Goal: Task Accomplishment & Management: Manage account settings

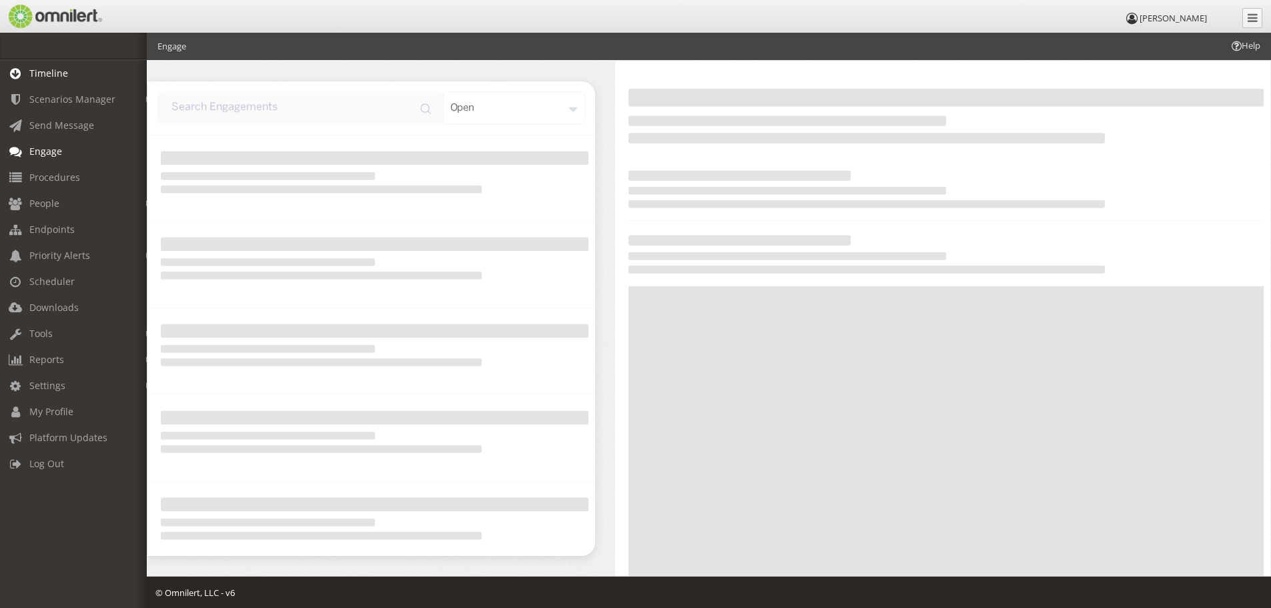
click at [65, 70] on span "Timeline" at bounding box center [48, 73] width 39 height 13
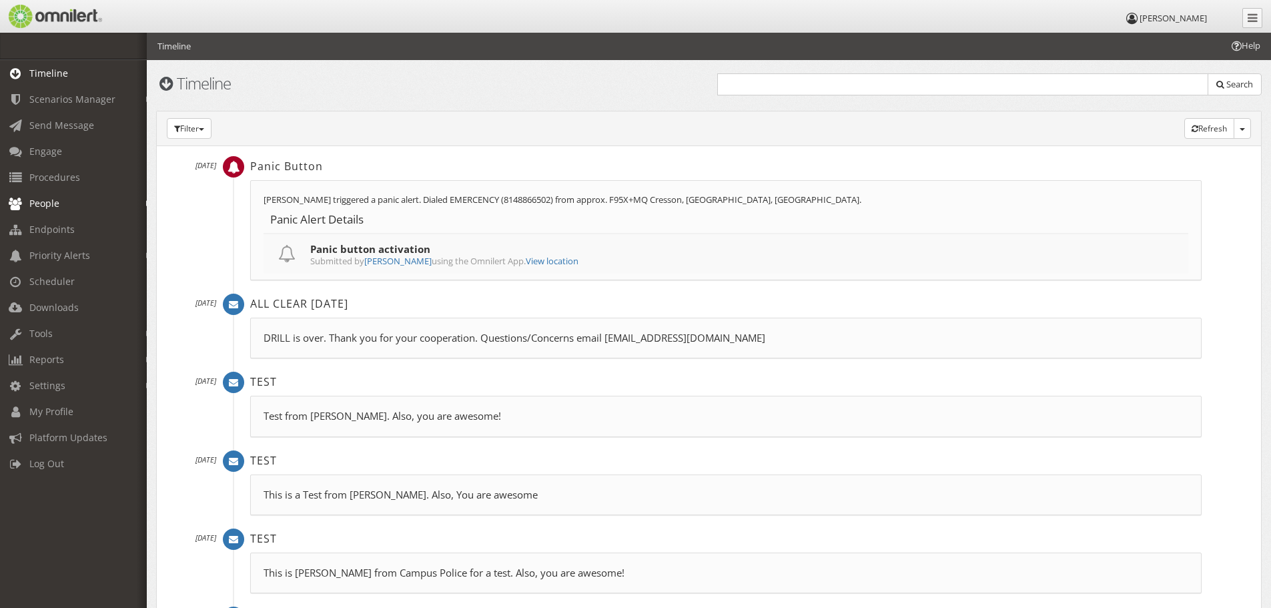
click at [39, 208] on span "People" at bounding box center [44, 203] width 30 height 13
click at [51, 229] on link "Subscribers" at bounding box center [79, 232] width 159 height 22
select select
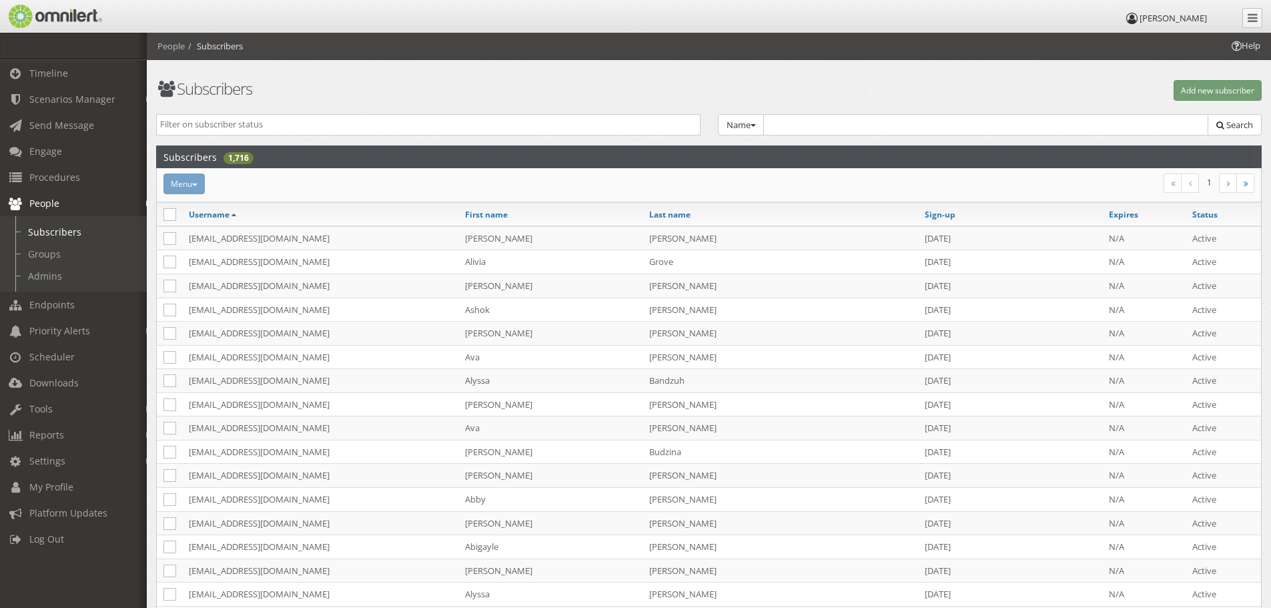
click at [43, 207] on span "People" at bounding box center [44, 203] width 30 height 13
click at [494, 95] on h1 "Subscribers" at bounding box center [428, 88] width 545 height 17
click at [525, 92] on h1 "Subscribers" at bounding box center [428, 88] width 545 height 17
click at [488, 85] on h1 "Subscribers" at bounding box center [428, 88] width 545 height 17
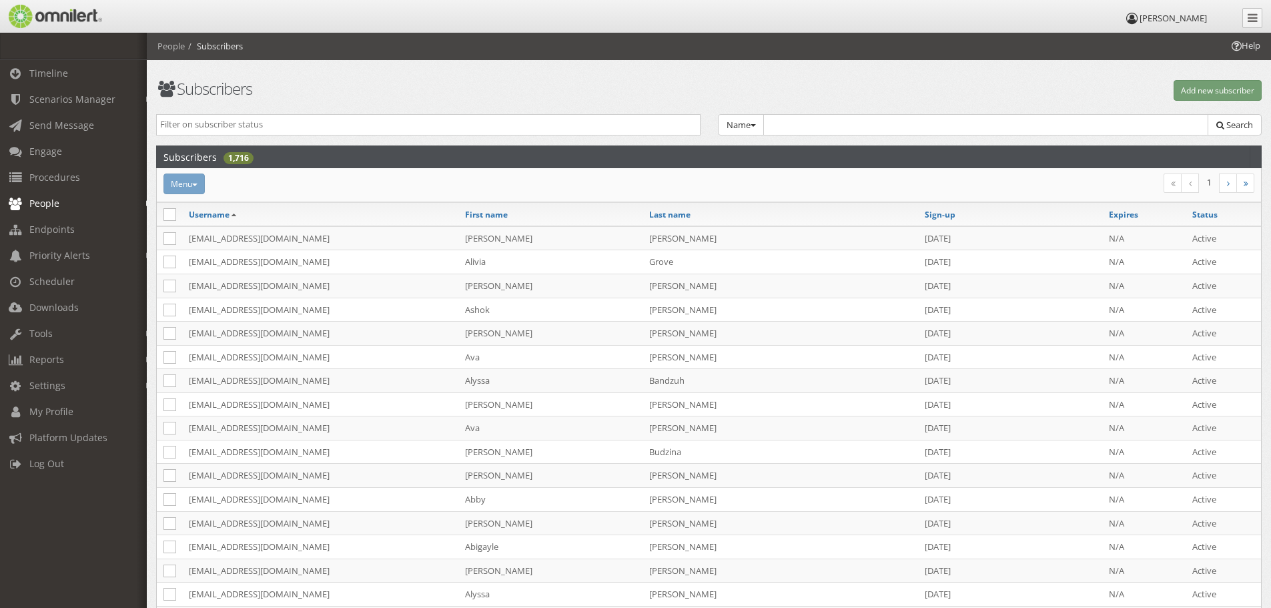
click at [488, 85] on h1 "Subscribers" at bounding box center [428, 88] width 545 height 17
drag, startPoint x: 522, startPoint y: 79, endPoint x: 514, endPoint y: 79, distance: 8.0
click at [454, 85] on h1 "Subscribers" at bounding box center [428, 88] width 545 height 17
click at [955, 213] on th "Sign-up" at bounding box center [1010, 214] width 184 height 23
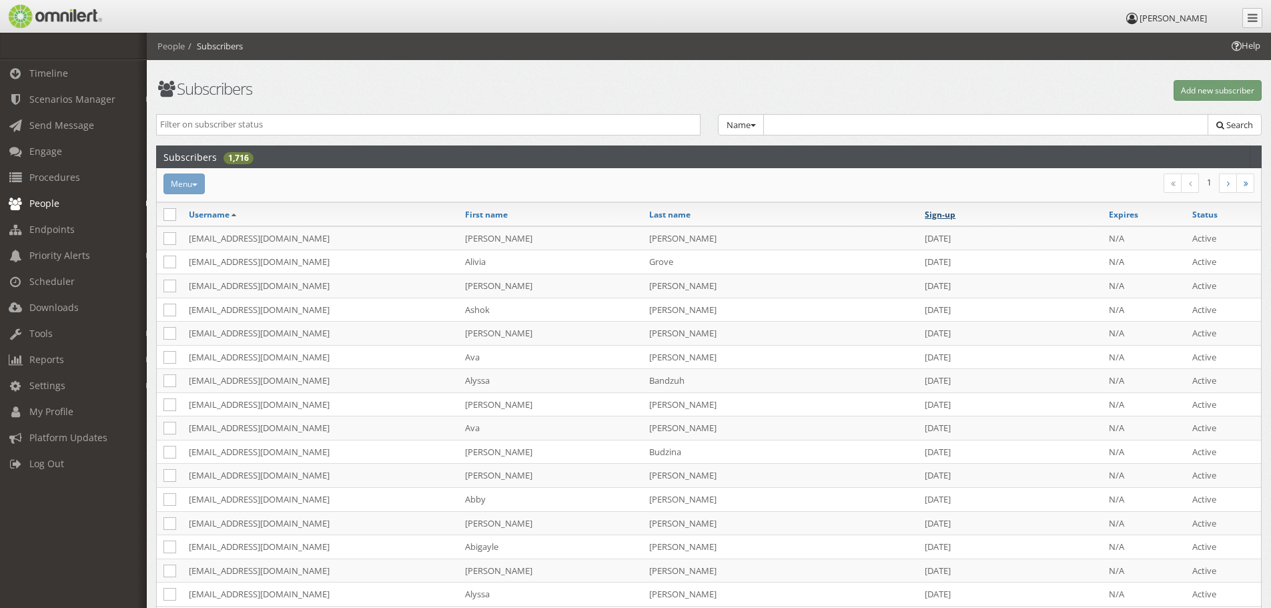
click at [934, 216] on link "Sign-up" at bounding box center [940, 214] width 31 height 11
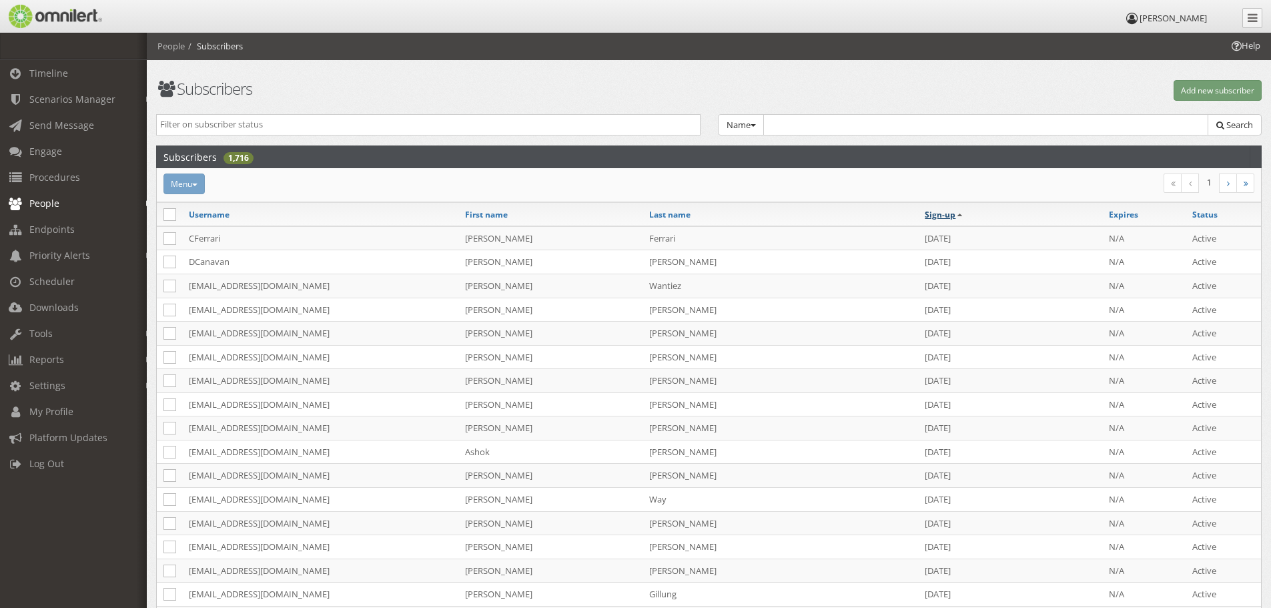
click at [934, 216] on link "Sign-up" at bounding box center [940, 214] width 31 height 11
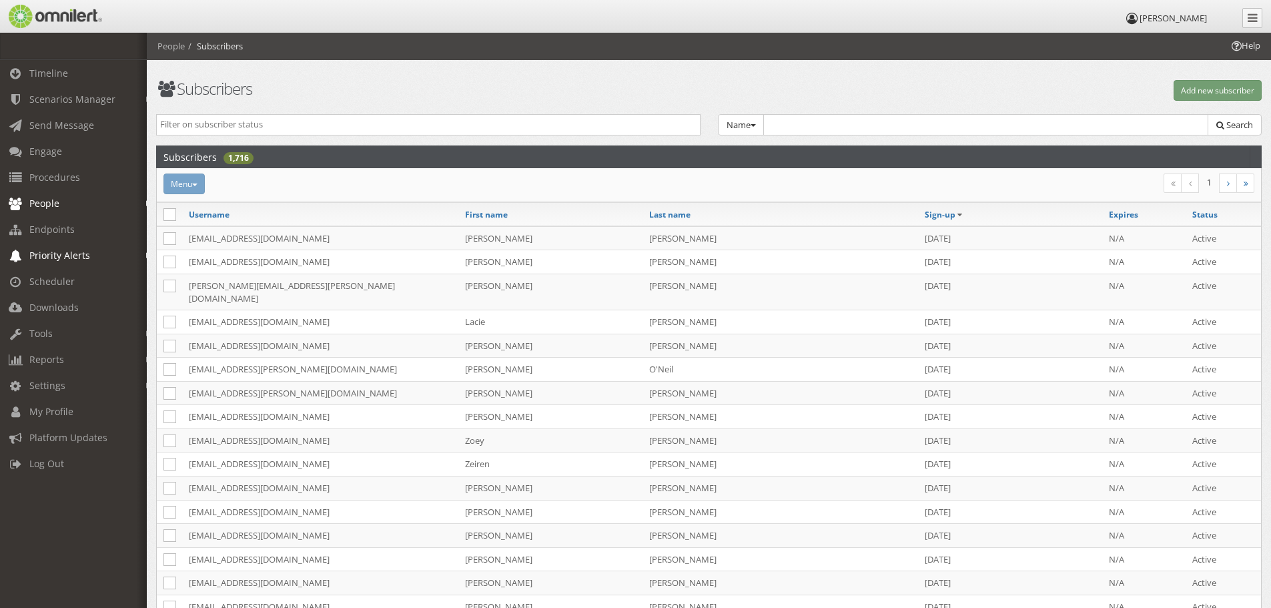
click at [67, 262] on link "Priority Alerts" at bounding box center [79, 255] width 159 height 26
click at [67, 261] on span "Priority Alerts" at bounding box center [59, 255] width 61 height 13
click at [41, 284] on span "Scheduler" at bounding box center [51, 281] width 45 height 13
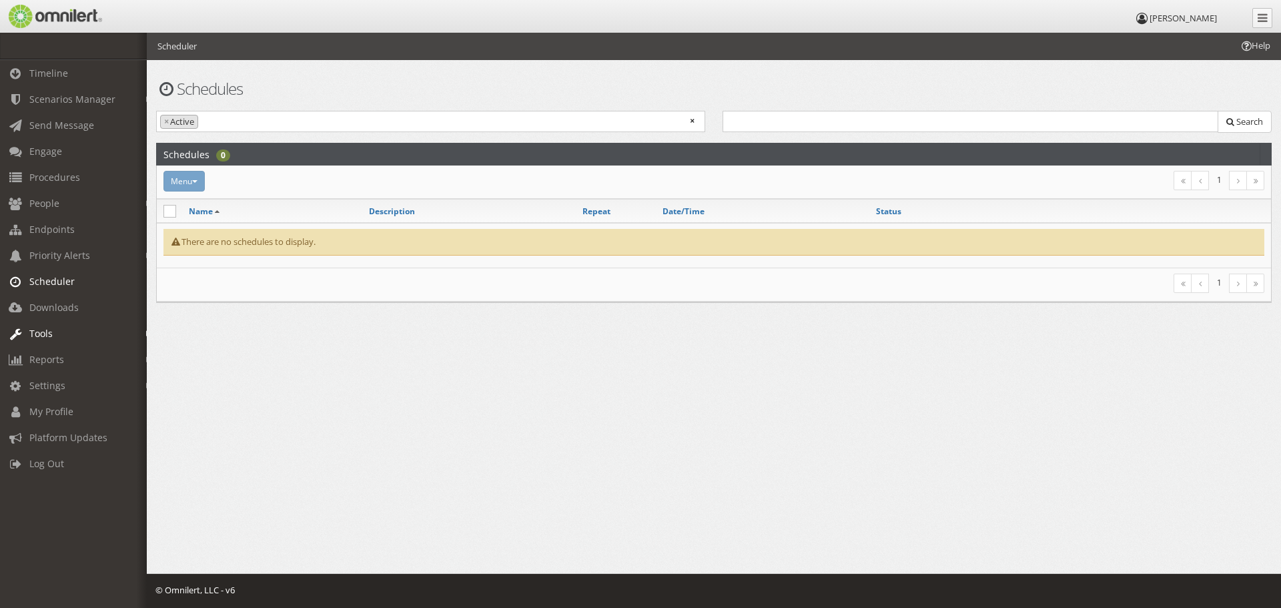
click at [39, 336] on span "Tools" at bounding box center [40, 333] width 23 height 13
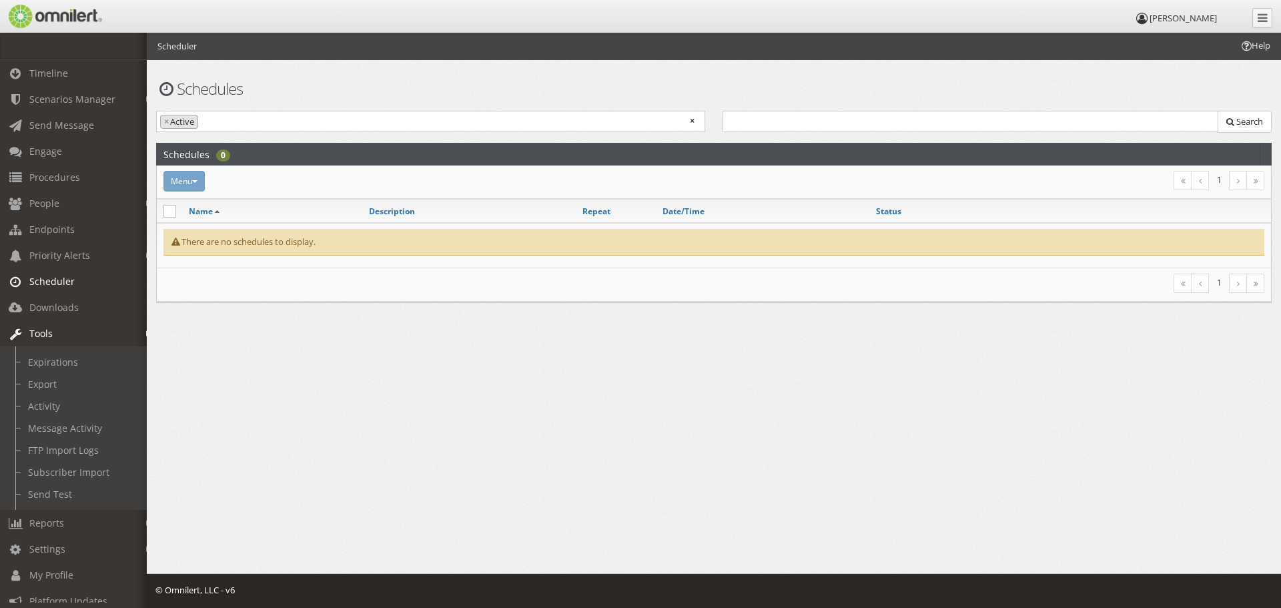
click at [59, 330] on link "Tools" at bounding box center [79, 333] width 159 height 26
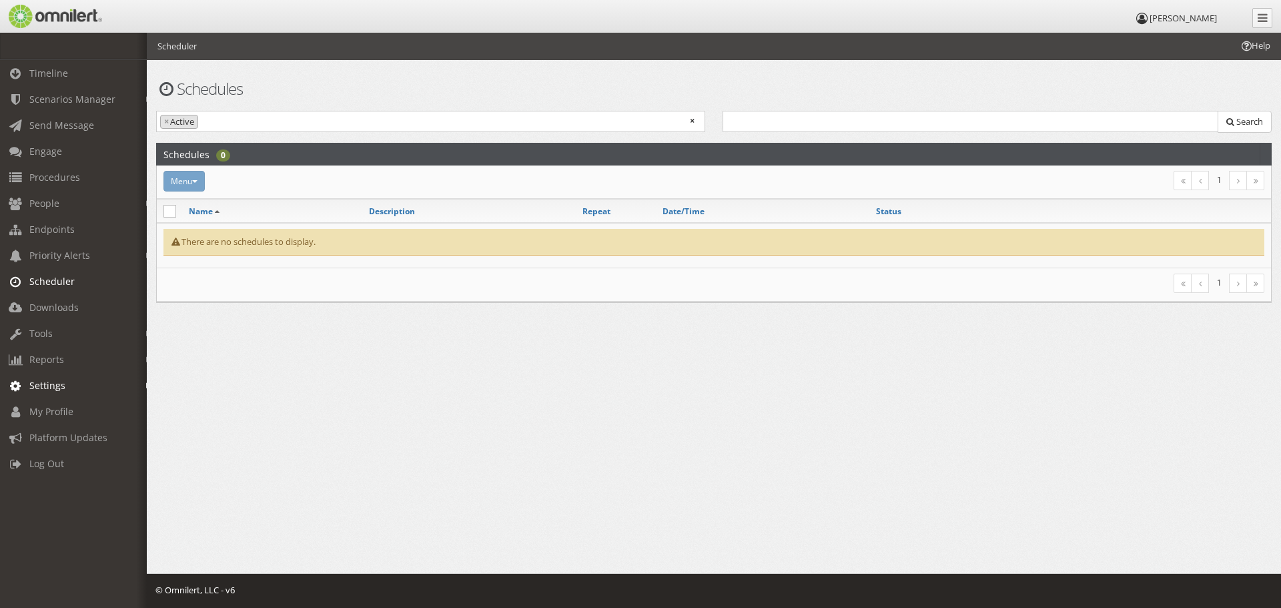
click at [53, 384] on span "Settings" at bounding box center [47, 385] width 36 height 13
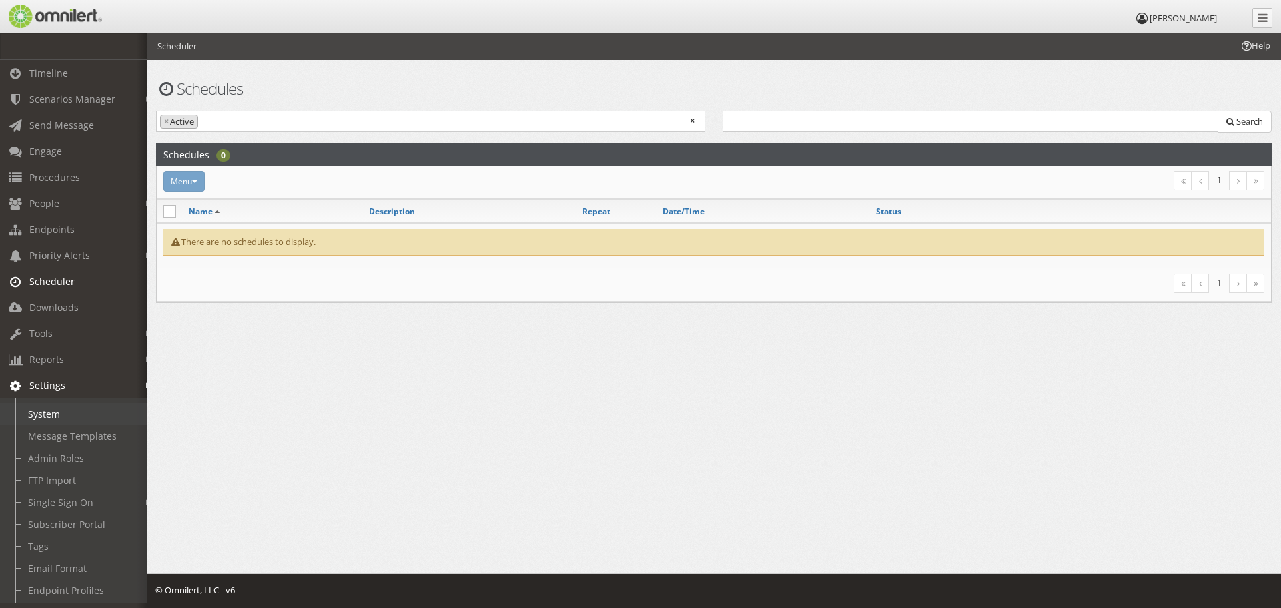
click at [53, 415] on link "System" at bounding box center [79, 414] width 159 height 22
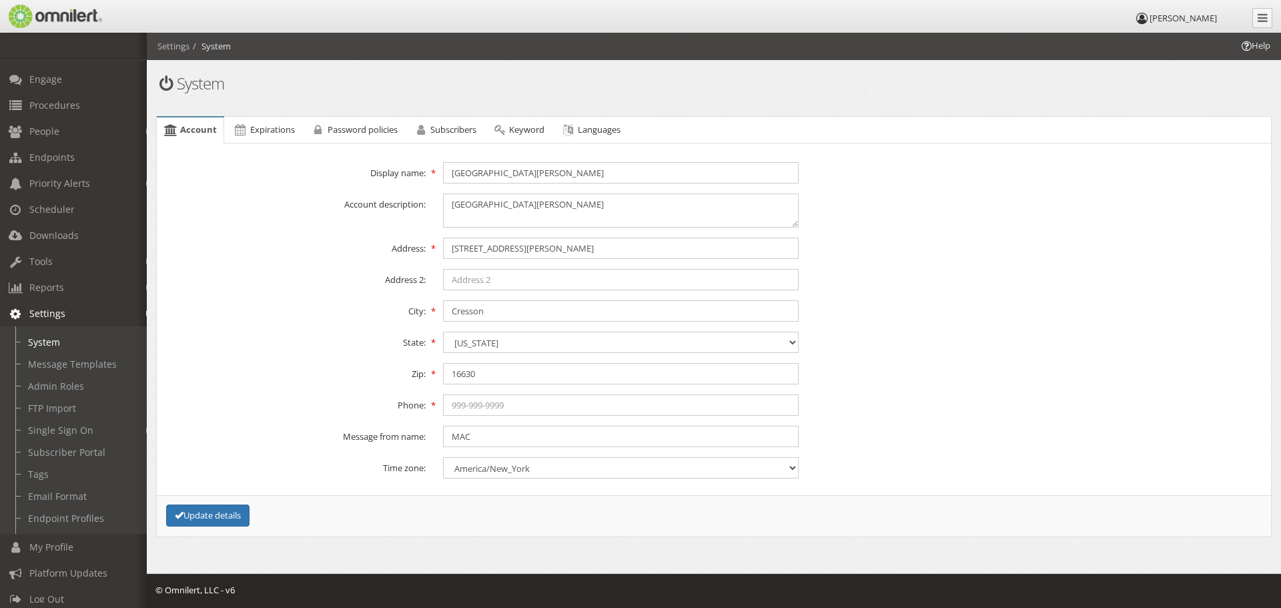
scroll to position [91, 0]
click at [63, 344] on link "Message Templates" at bounding box center [79, 355] width 159 height 22
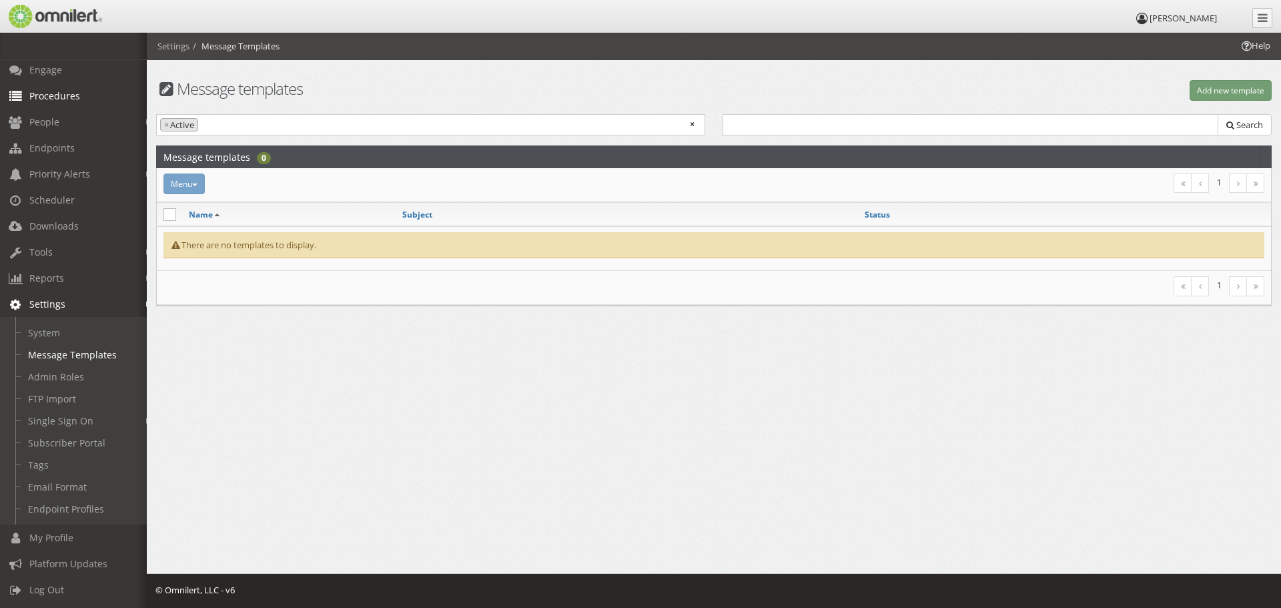
click at [53, 92] on link "Procedures" at bounding box center [79, 96] width 159 height 26
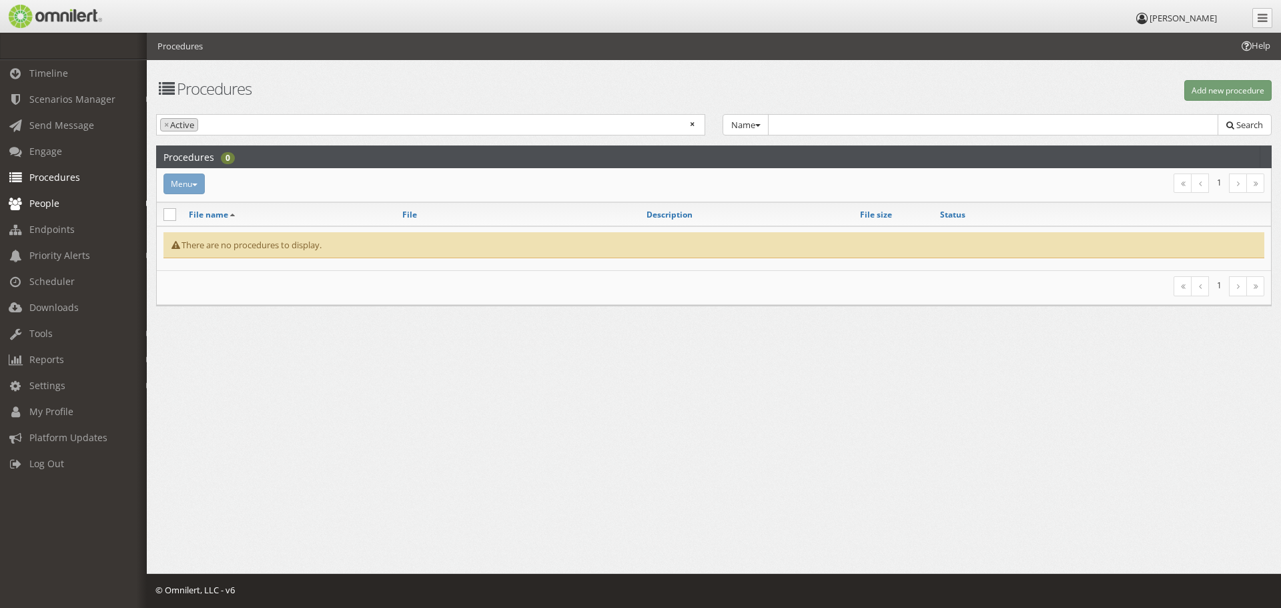
click at [46, 205] on span "People" at bounding box center [44, 203] width 30 height 13
click at [49, 228] on link "Subscribers" at bounding box center [79, 232] width 159 height 22
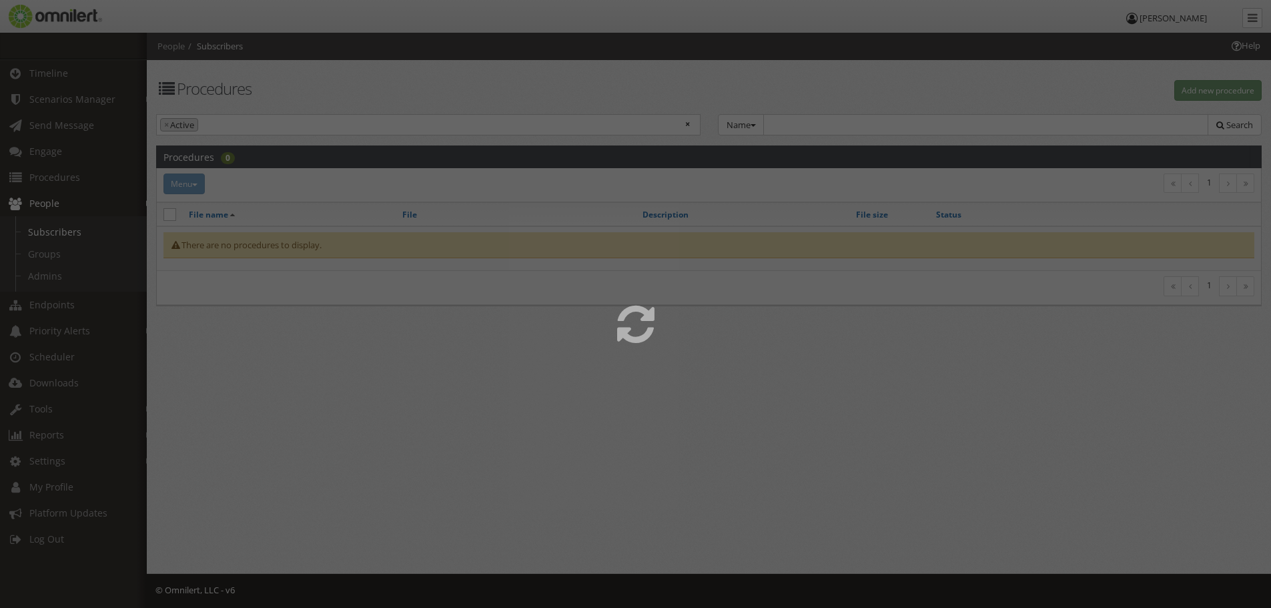
select select
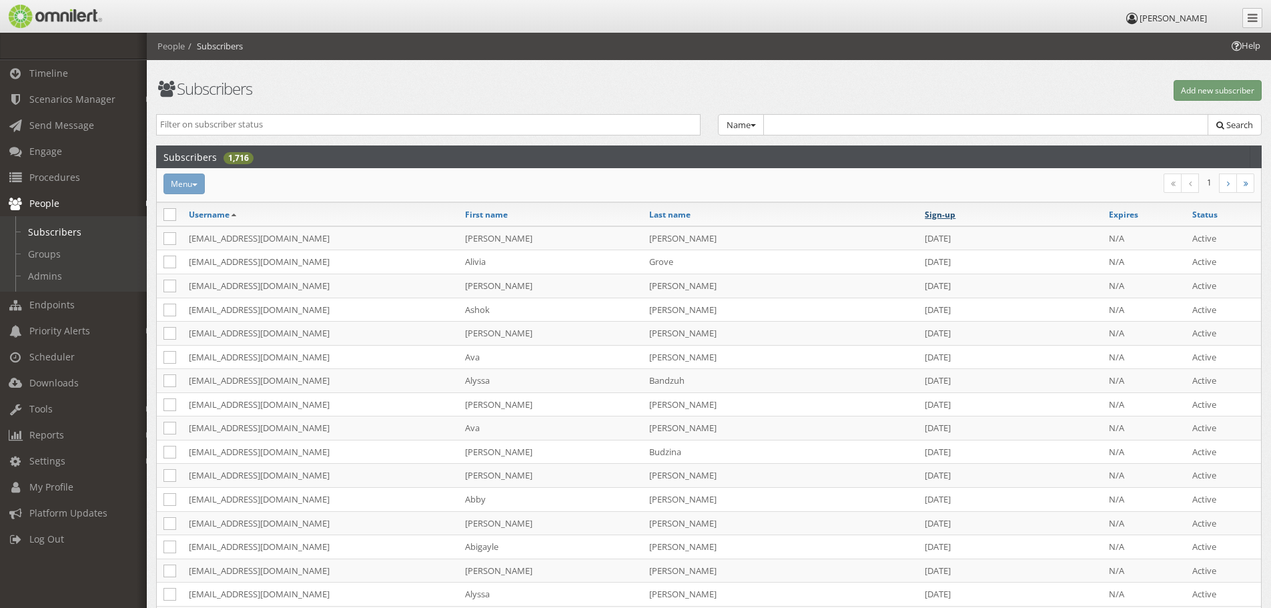
click at [942, 216] on link "Sign-up" at bounding box center [940, 214] width 31 height 11
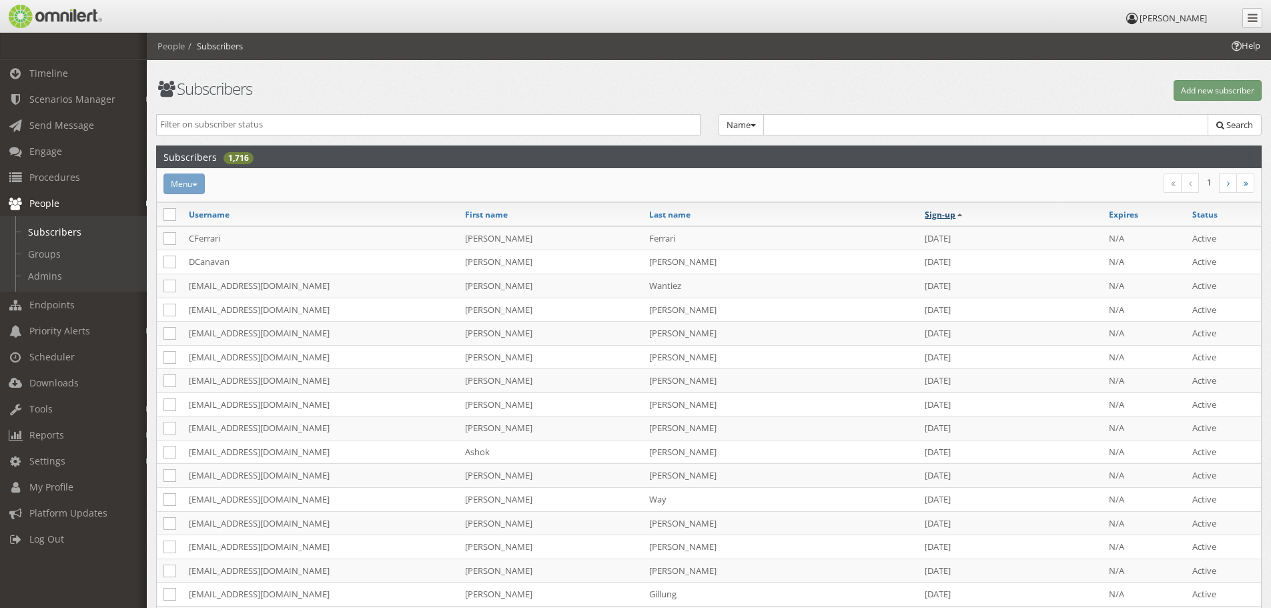
click at [941, 212] on link "Sign-up" at bounding box center [940, 214] width 31 height 11
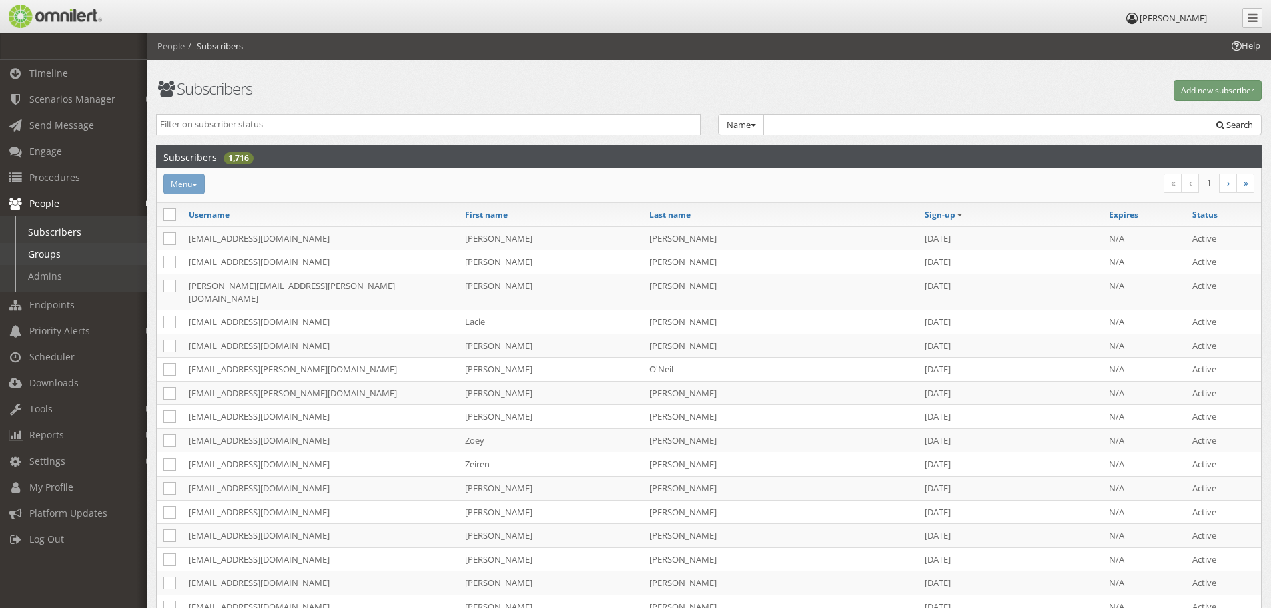
click at [65, 250] on link "Groups" at bounding box center [79, 254] width 159 height 22
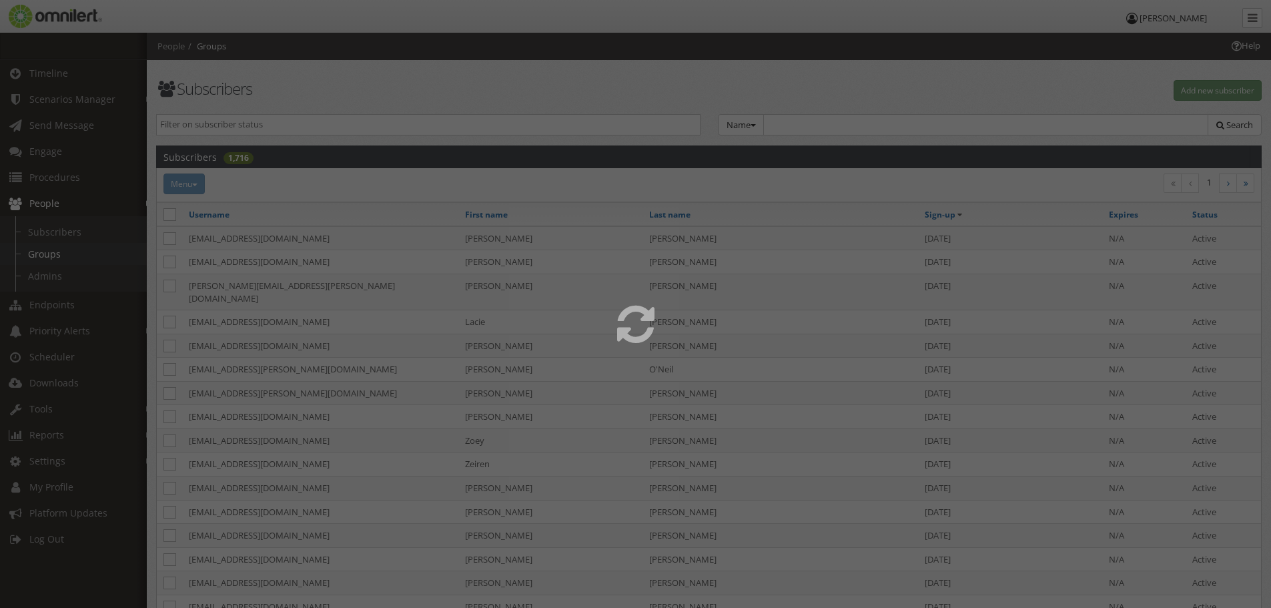
select select
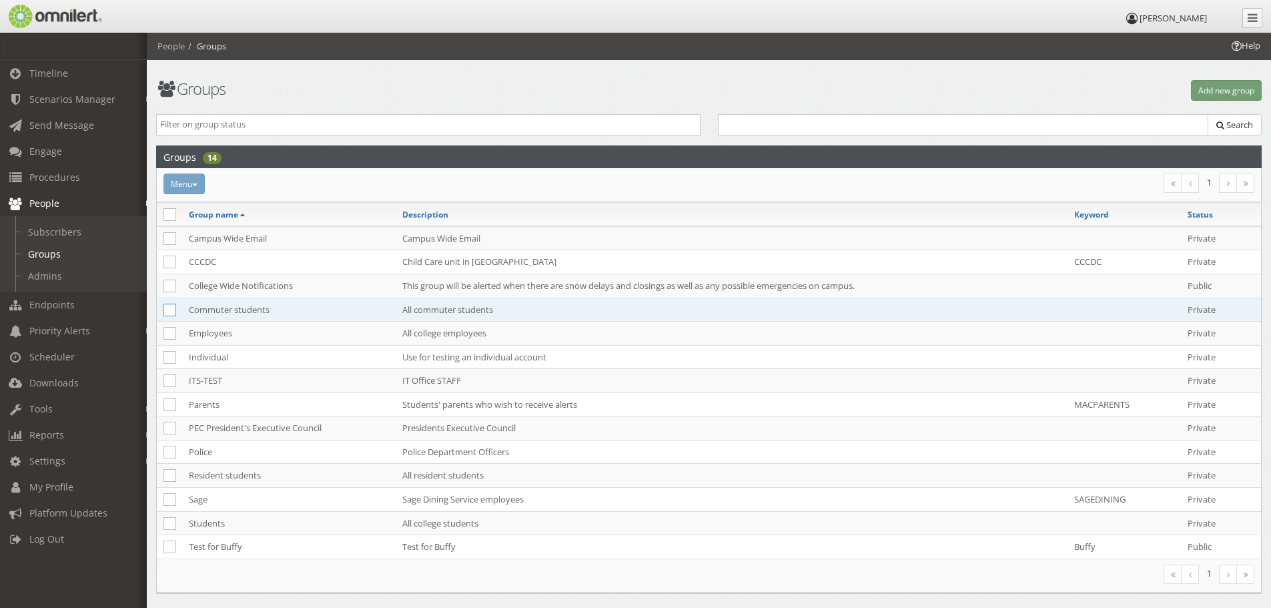
click at [169, 312] on icon at bounding box center [170, 310] width 13 height 13
checkbox input "true"
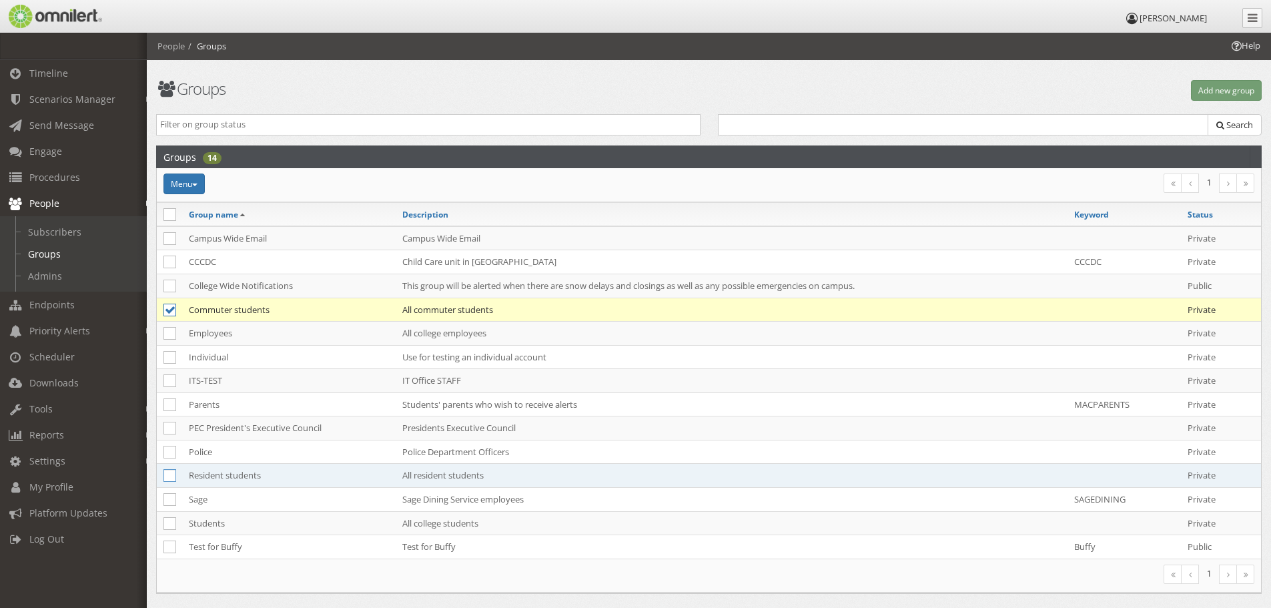
click at [173, 479] on icon at bounding box center [170, 475] width 13 height 13
checkbox input "true"
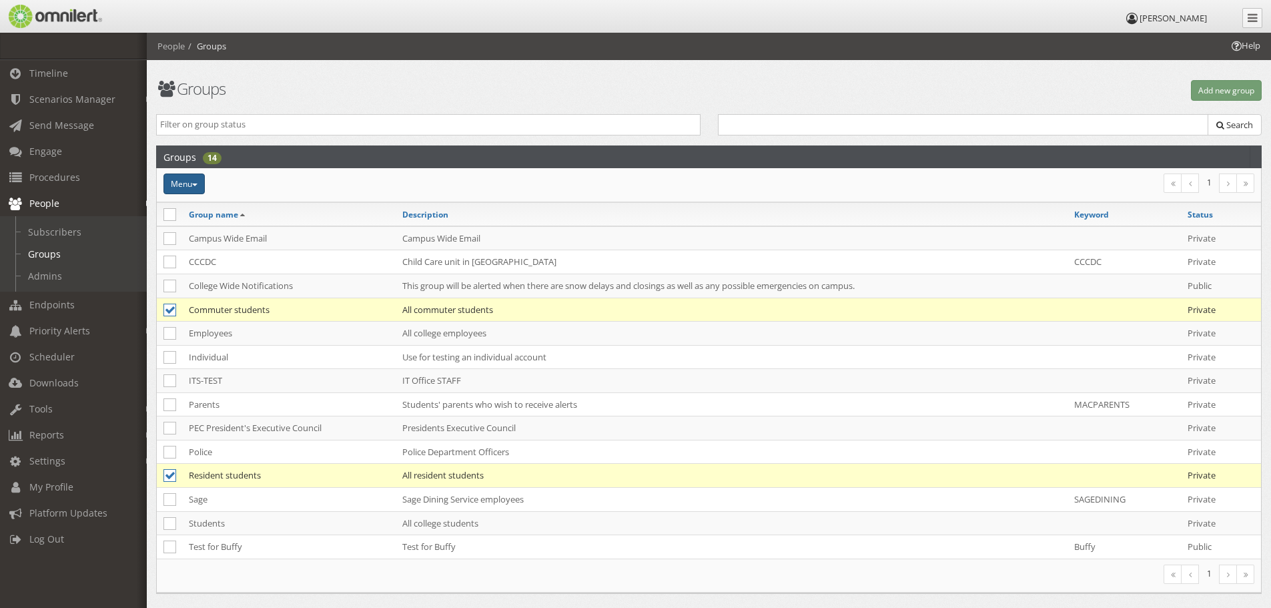
click at [196, 180] on button "Menu" at bounding box center [184, 184] width 41 height 21
click at [204, 311] on link "Delete" at bounding box center [216, 307] width 105 height 17
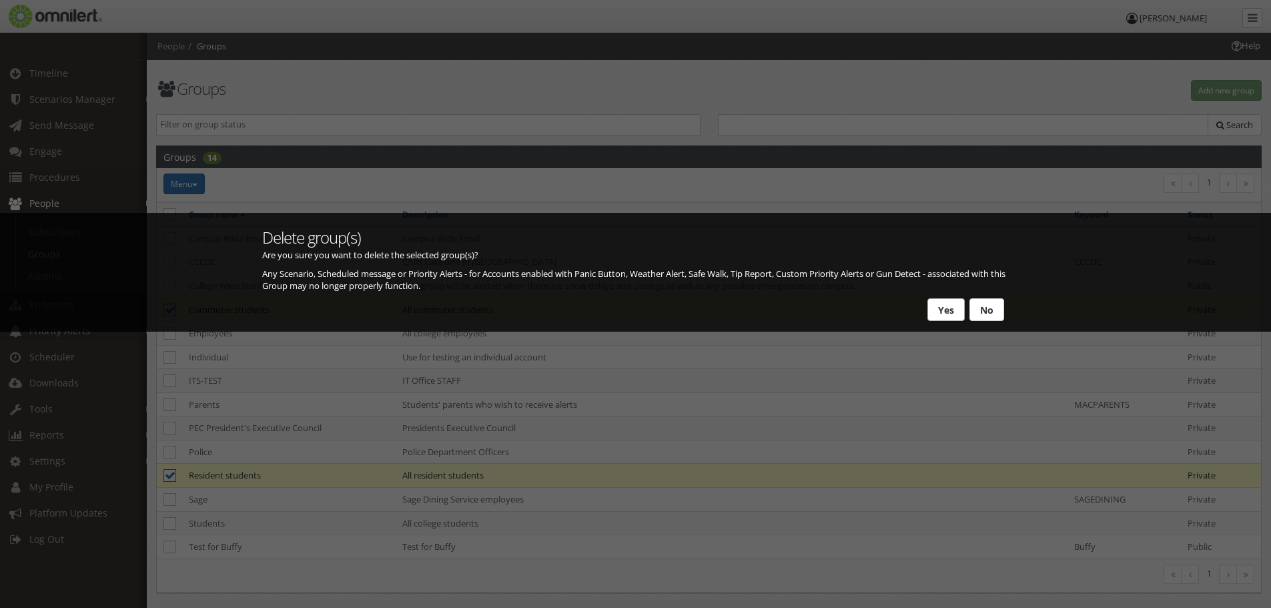
click at [948, 312] on button "Yes" at bounding box center [946, 309] width 37 height 23
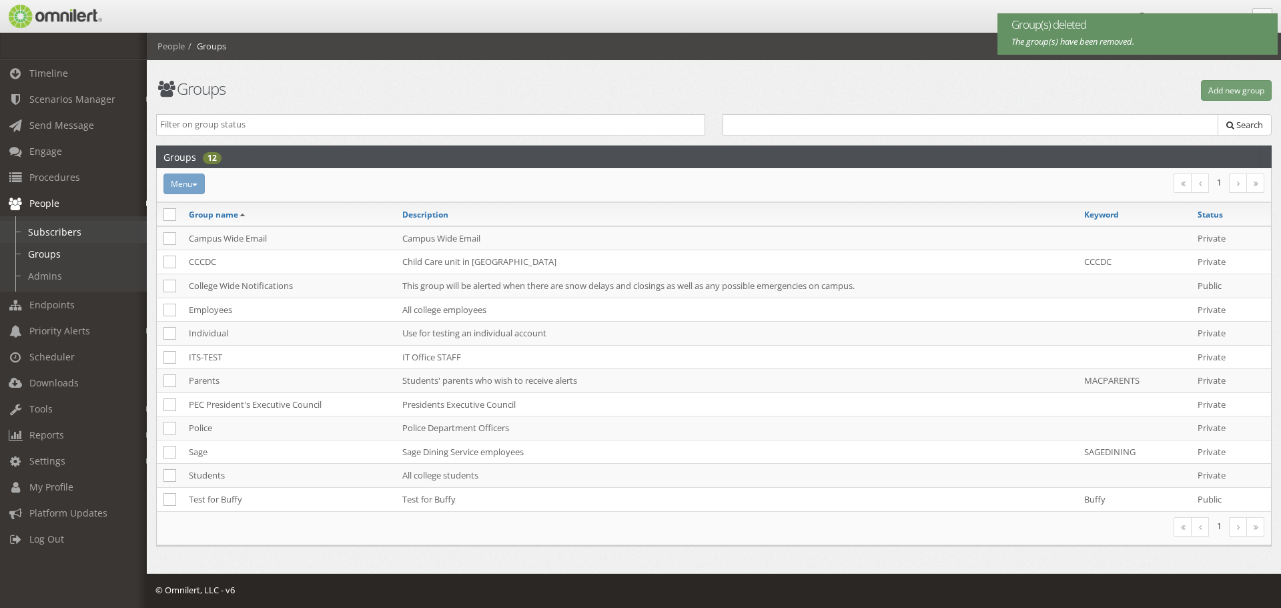
click at [53, 232] on link "Subscribers" at bounding box center [79, 232] width 159 height 22
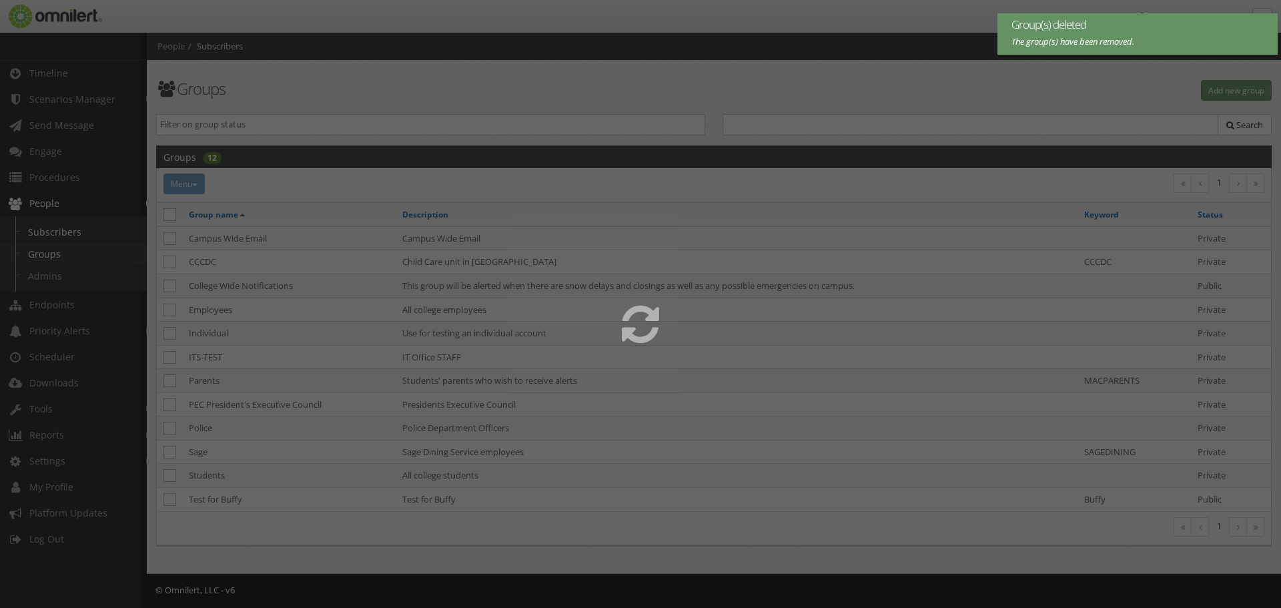
select select
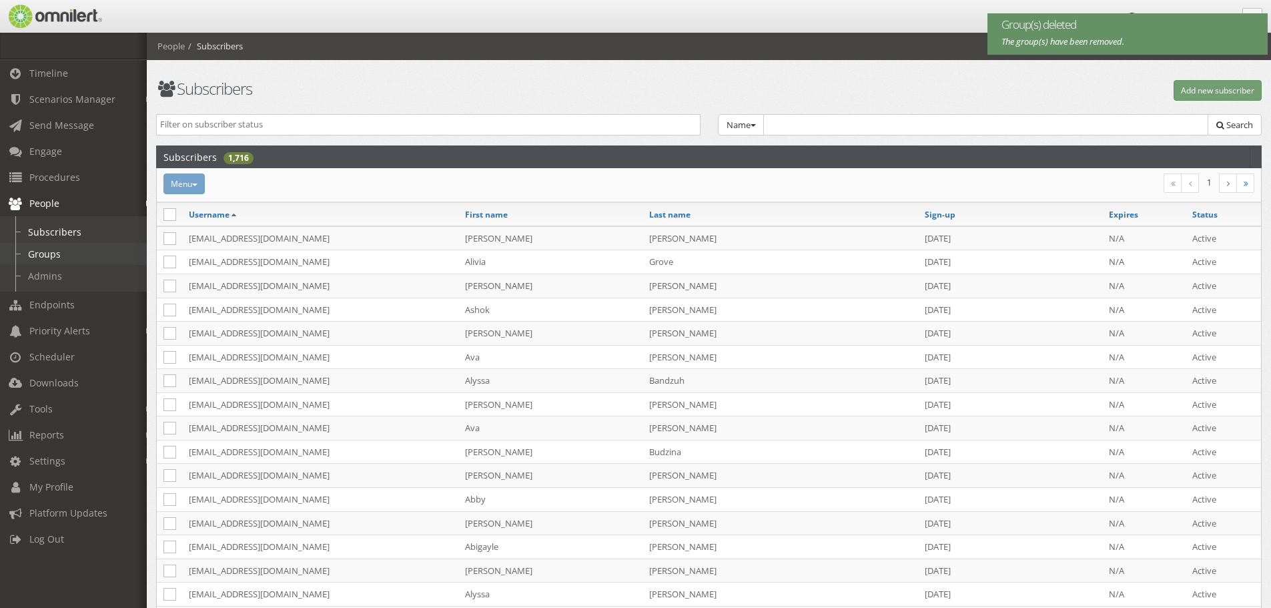
click at [43, 258] on link "Groups" at bounding box center [79, 254] width 159 height 22
select select
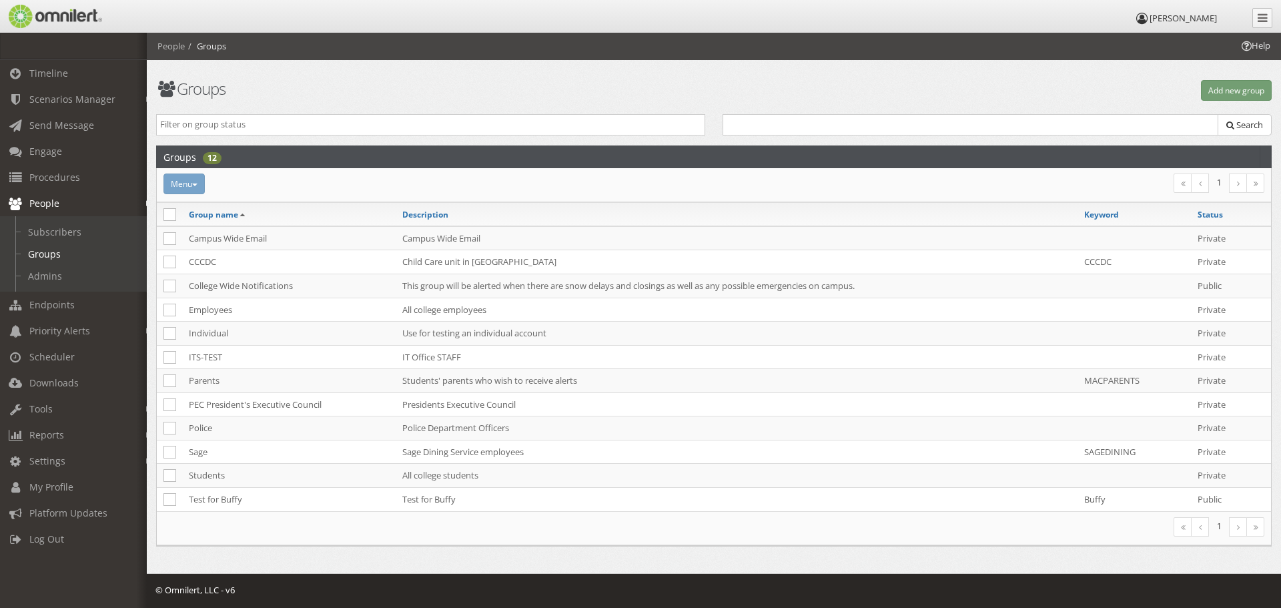
click at [396, 73] on div "Groups Add new group Public Private Search Groups 12 Menu Make private Make pub…" at bounding box center [714, 303] width 1135 height 541
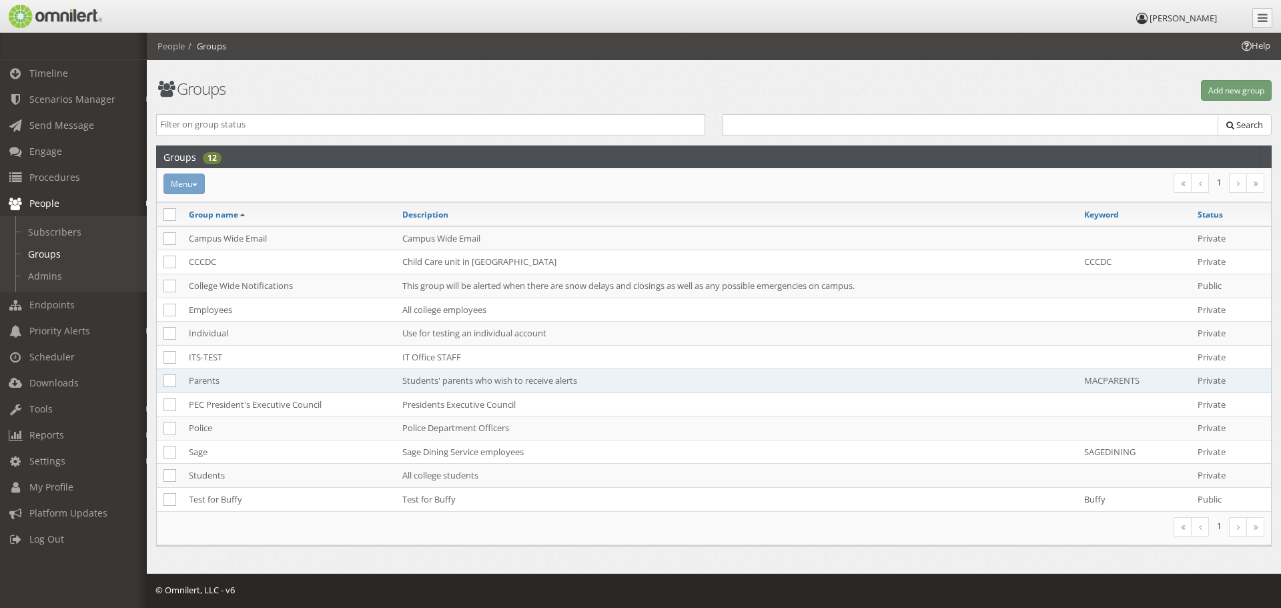
click at [192, 376] on td "Parents" at bounding box center [289, 381] width 214 height 24
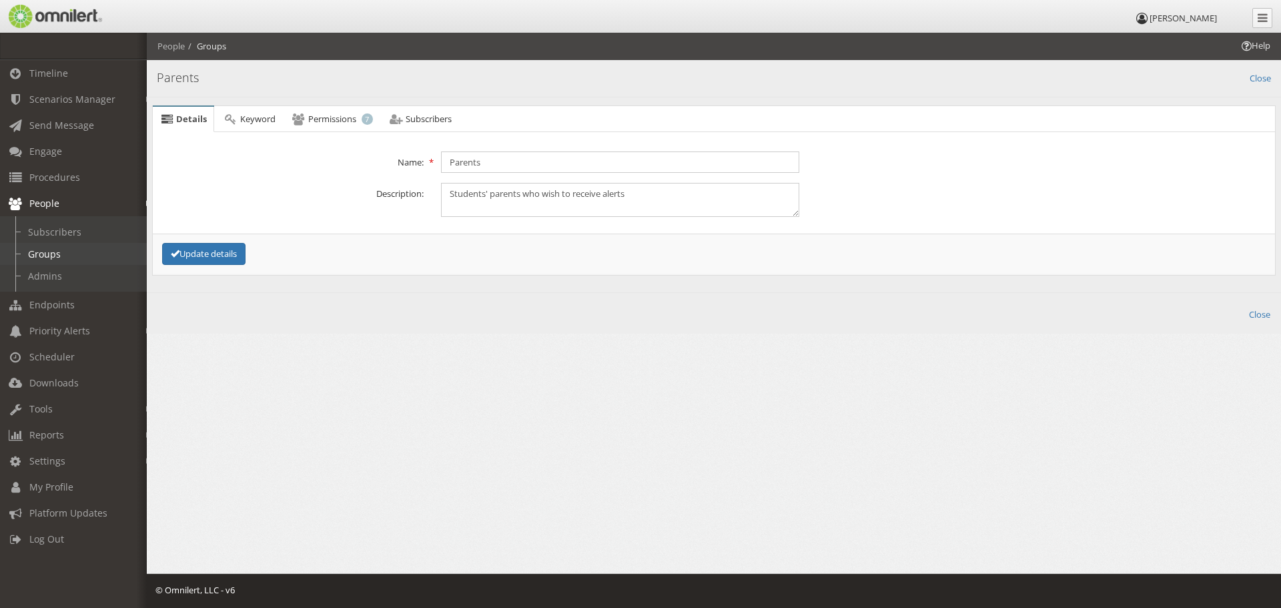
click at [28, 250] on link "Groups" at bounding box center [79, 254] width 159 height 22
click at [44, 244] on link "Groups" at bounding box center [79, 254] width 159 height 22
click at [51, 234] on link "Subscribers" at bounding box center [79, 232] width 159 height 22
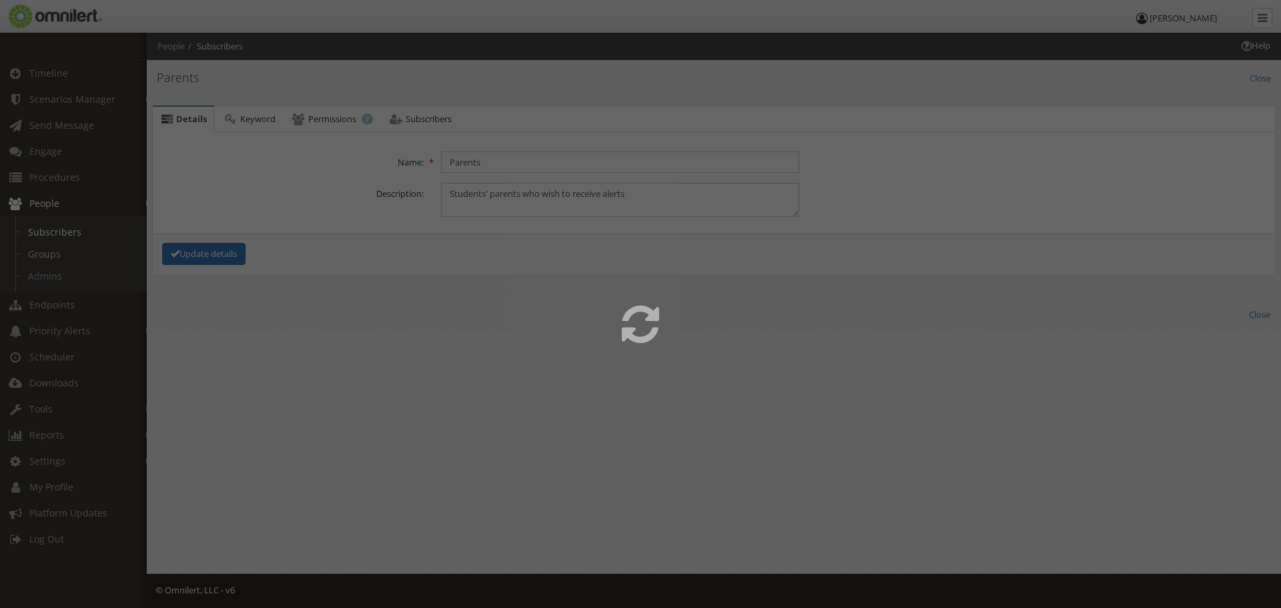
select select
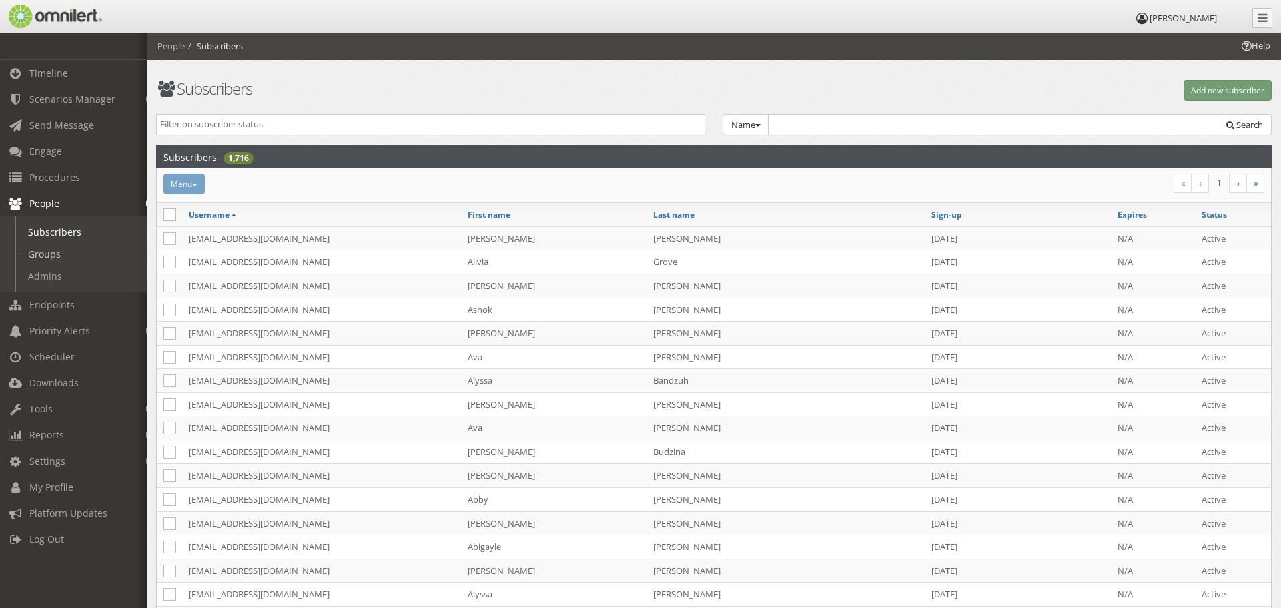
click at [43, 252] on link "Groups" at bounding box center [79, 254] width 159 height 22
select select
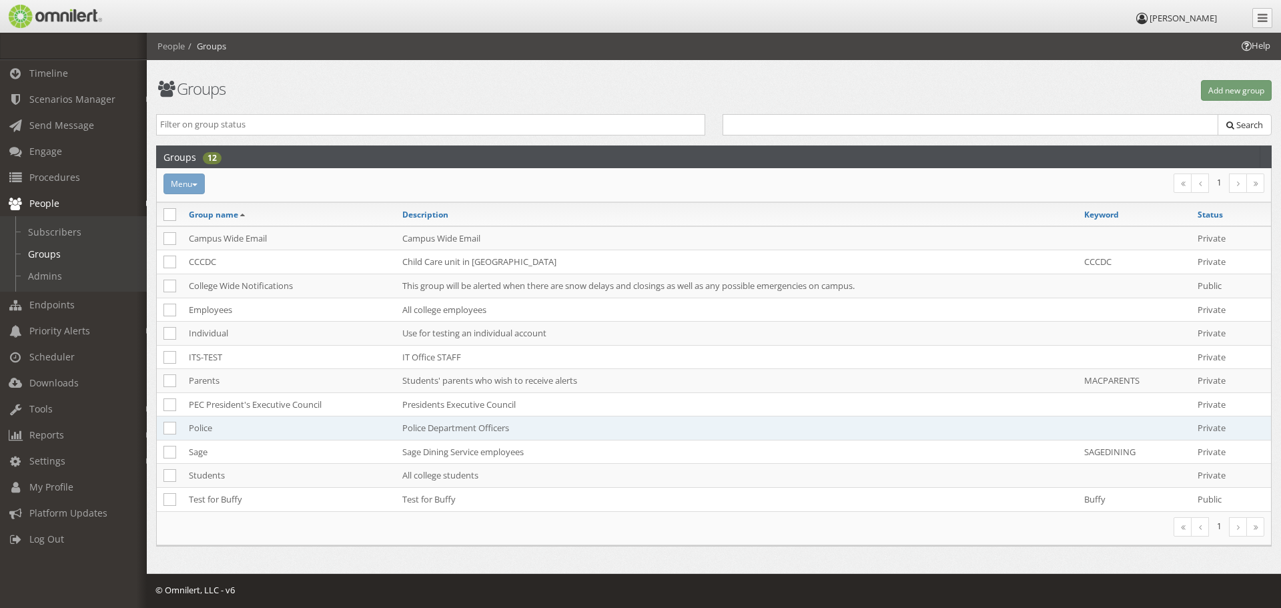
click at [202, 430] on td "Police" at bounding box center [289, 428] width 214 height 24
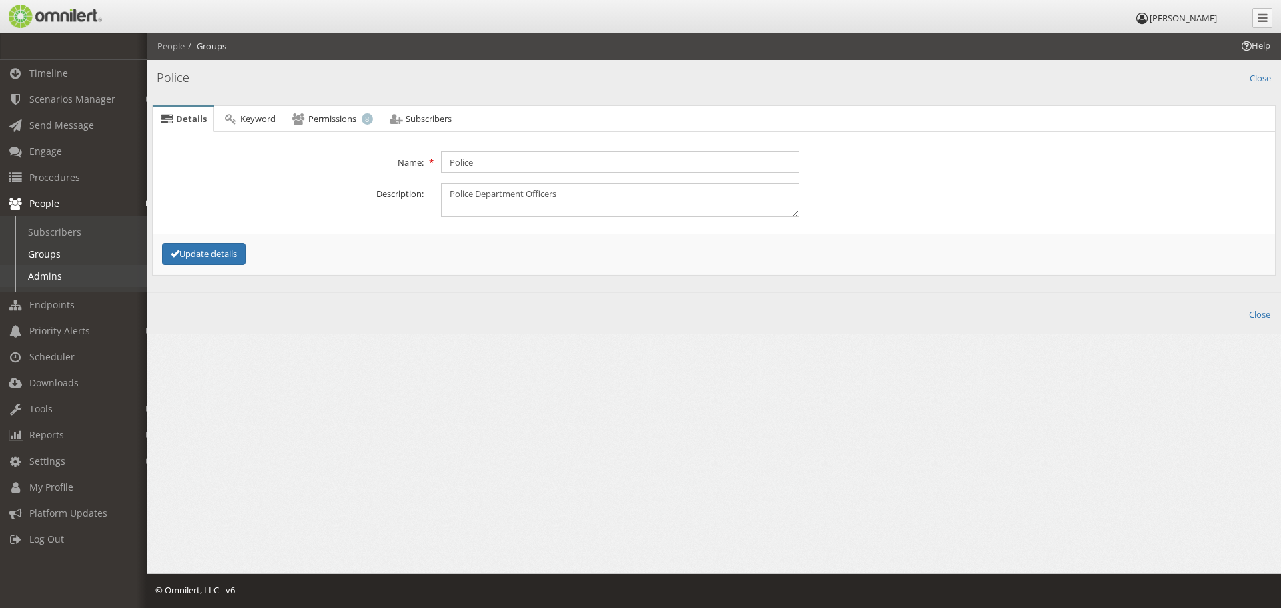
click at [35, 268] on link "Admins" at bounding box center [79, 276] width 159 height 22
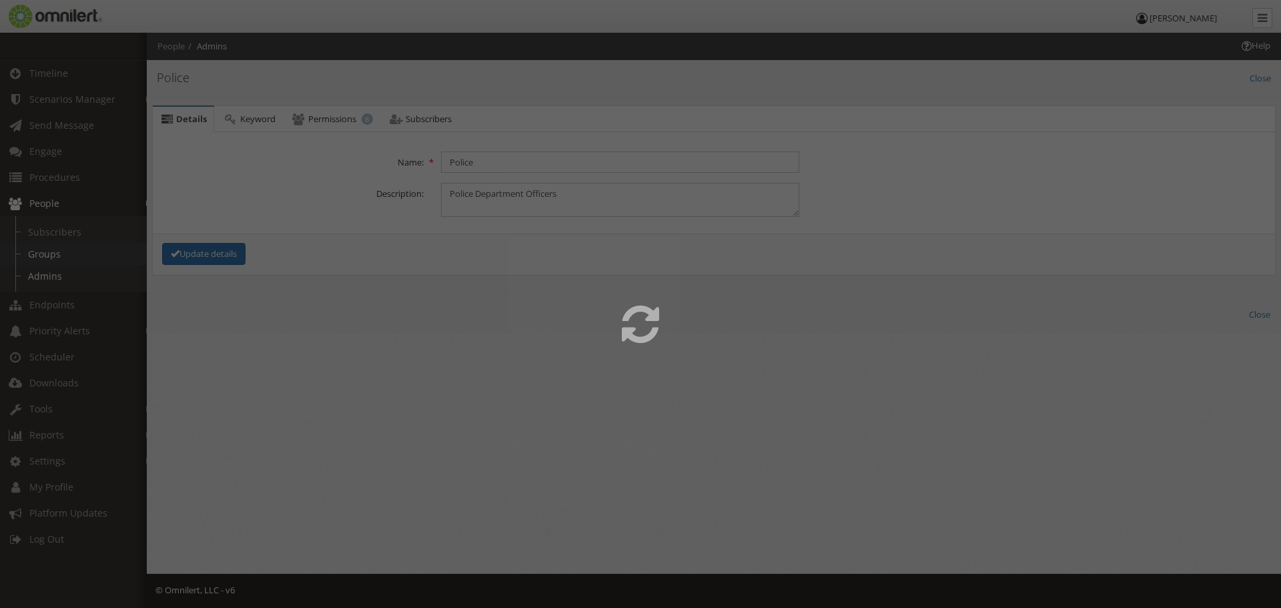
click at [39, 254] on link "Groups" at bounding box center [79, 254] width 159 height 22
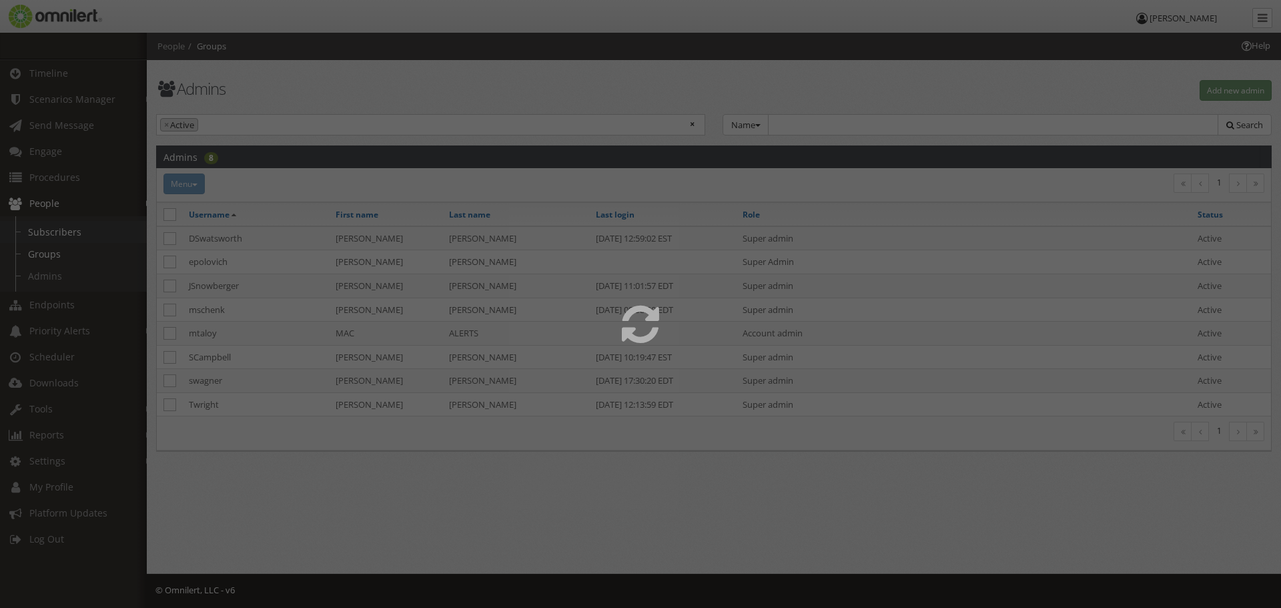
select select
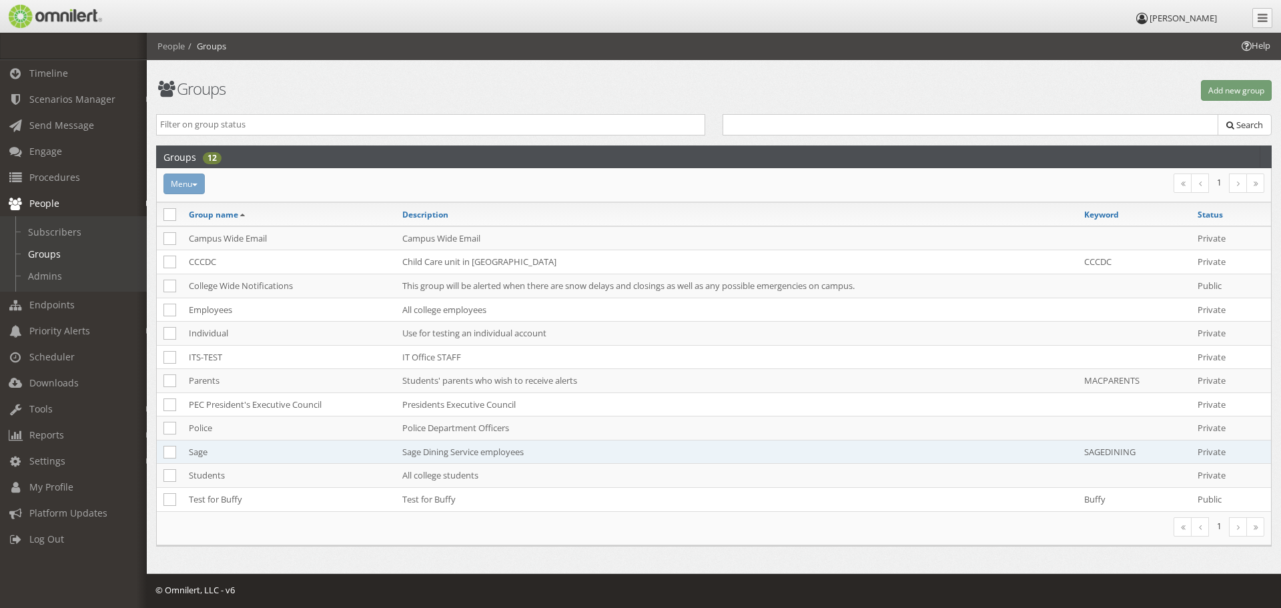
click at [202, 457] on td "Sage" at bounding box center [289, 452] width 214 height 24
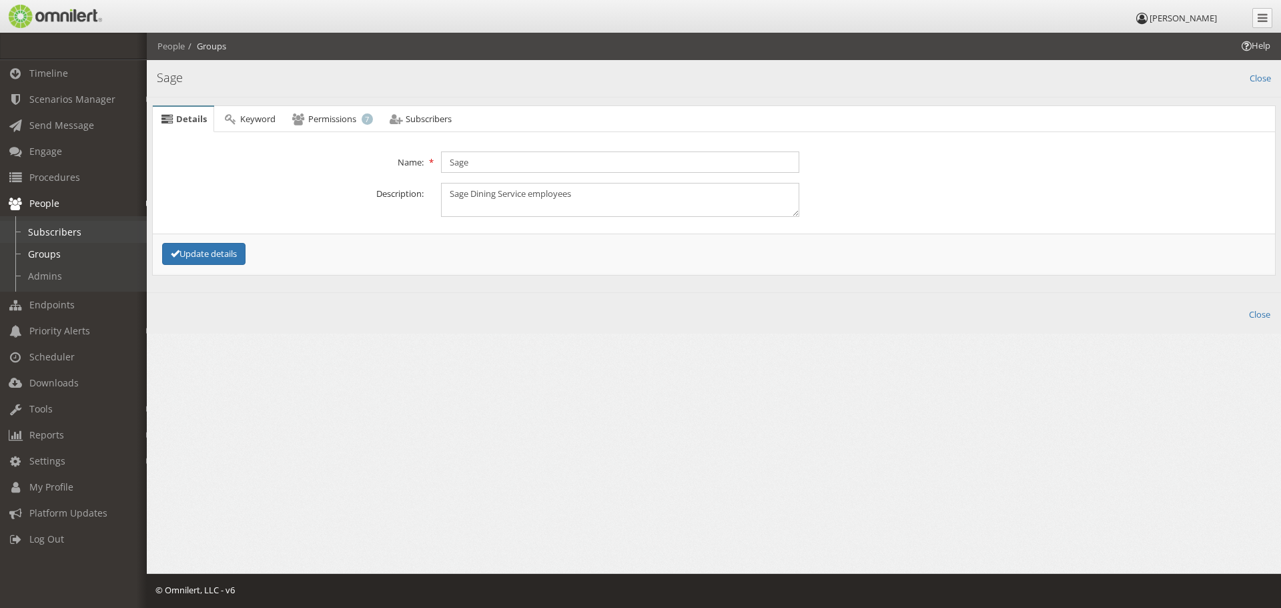
click at [39, 229] on link "Subscribers" at bounding box center [79, 232] width 159 height 22
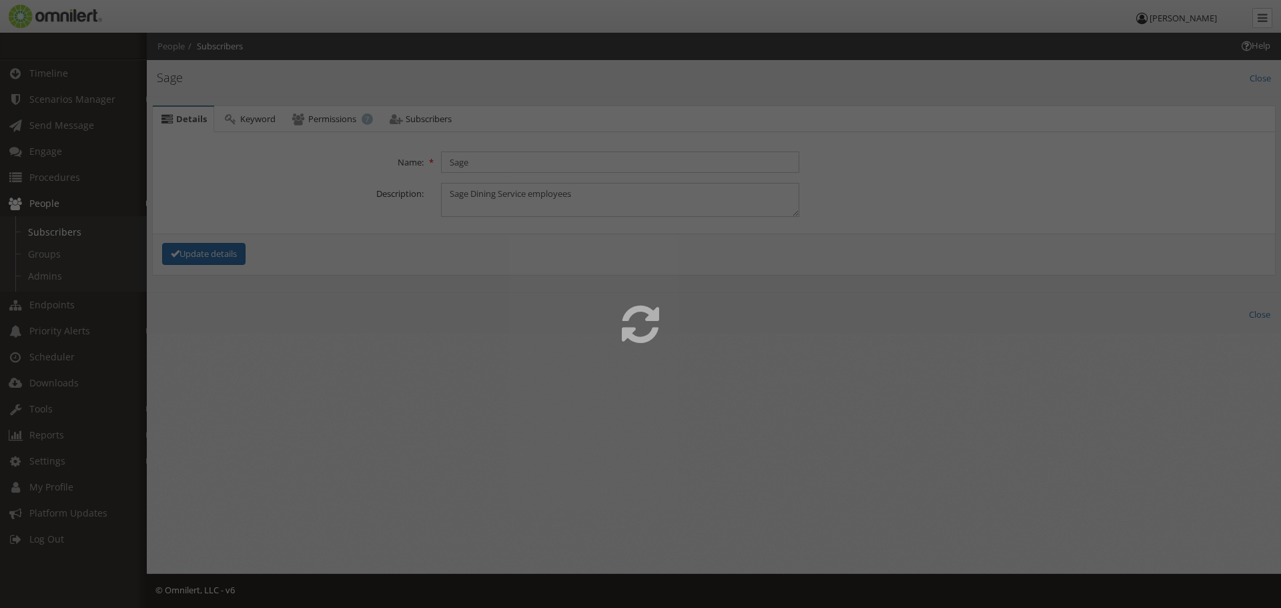
select select
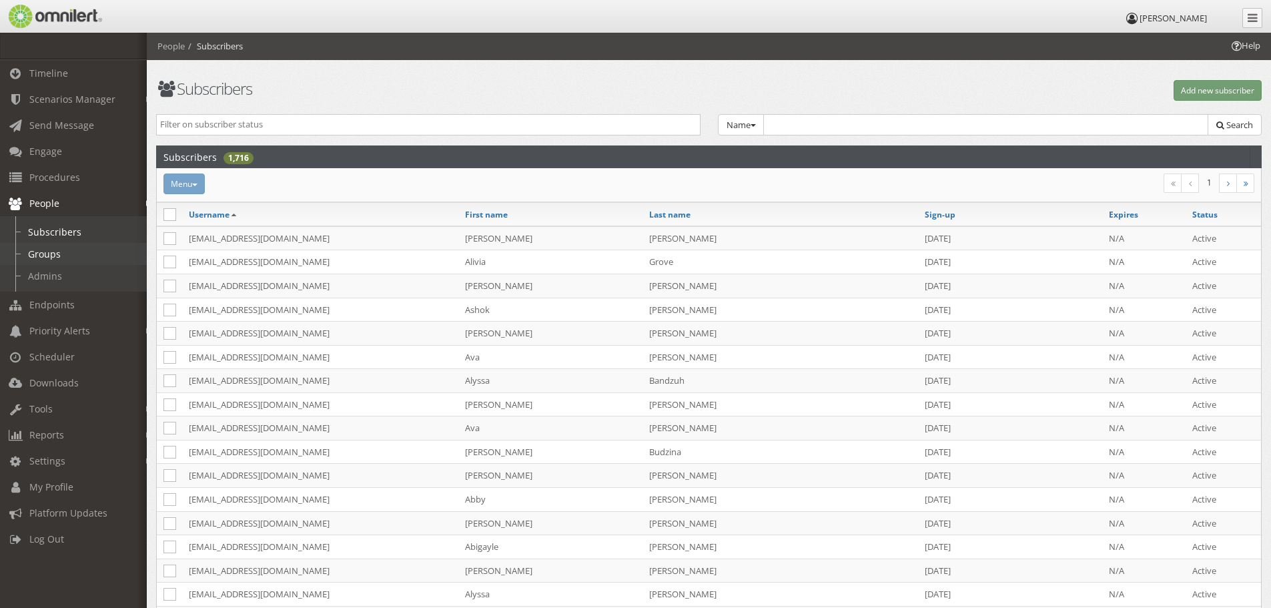
click at [51, 263] on link "Groups" at bounding box center [79, 254] width 159 height 22
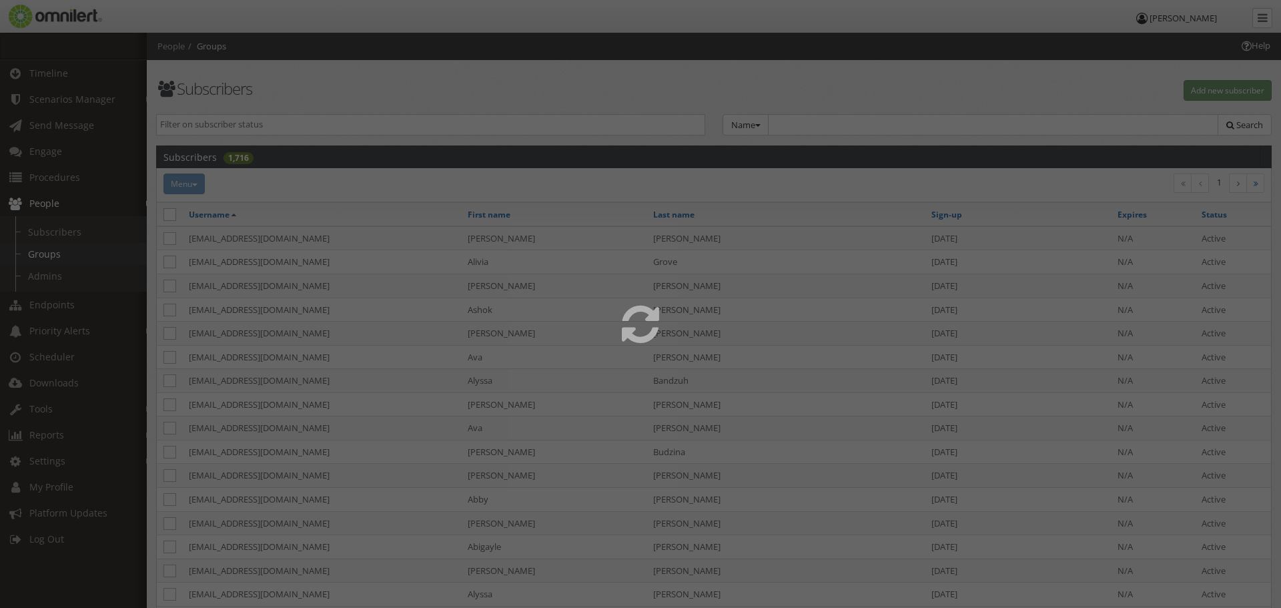
select select
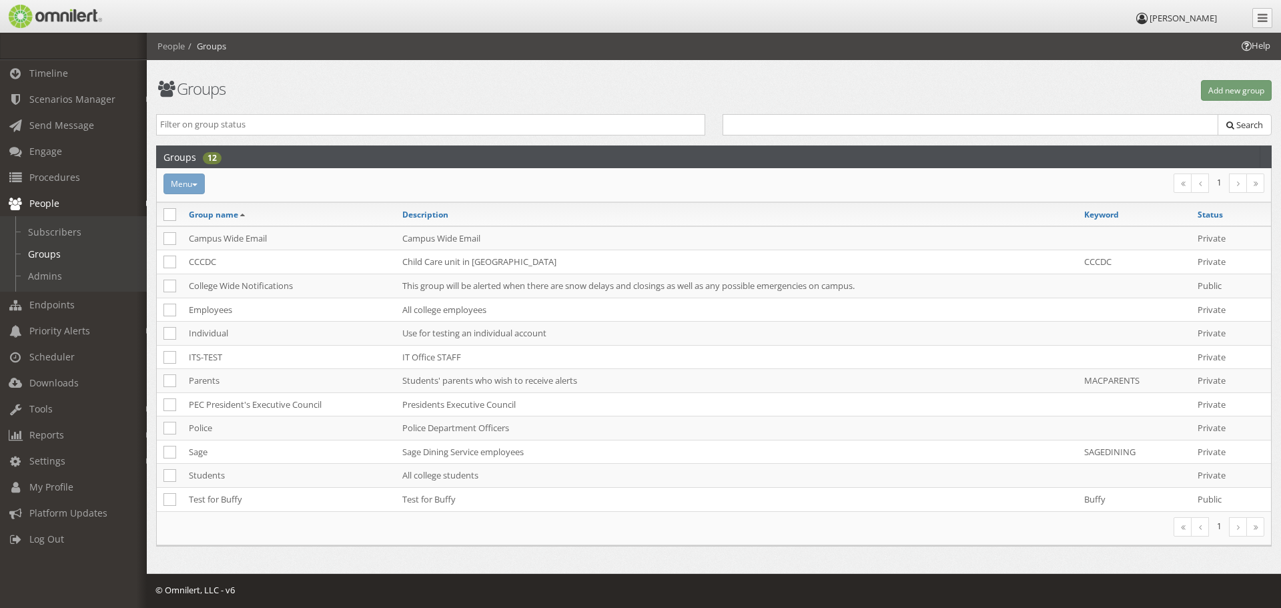
click at [535, 81] on h1 "Groups" at bounding box center [430, 88] width 549 height 17
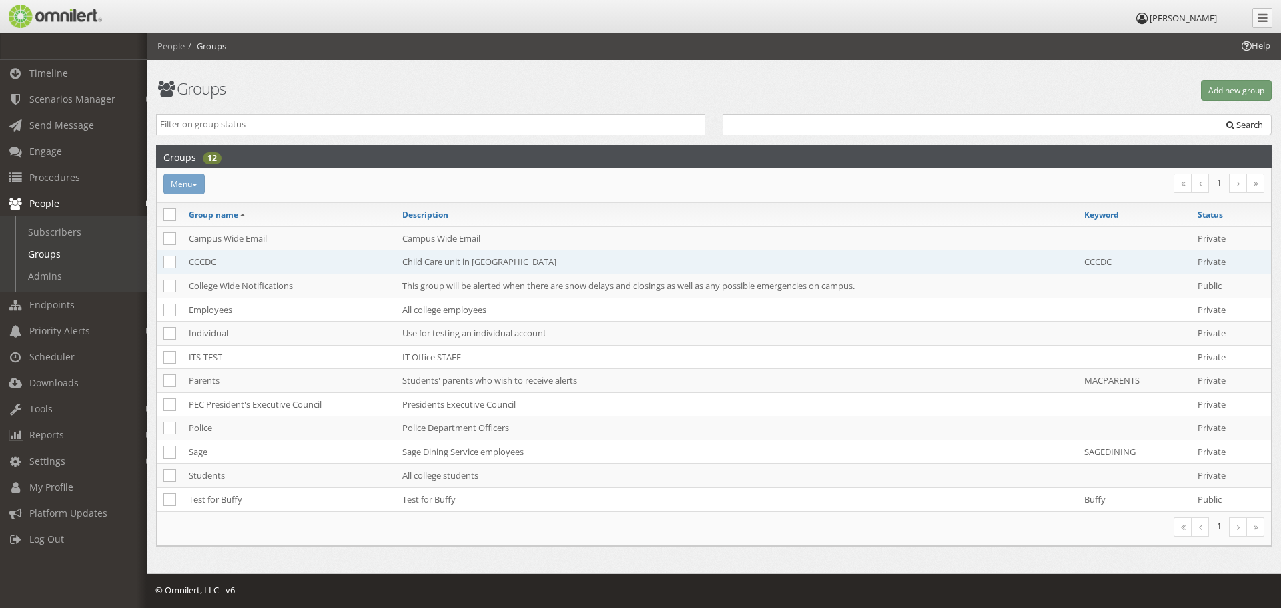
click at [200, 260] on td "CCCDC" at bounding box center [289, 262] width 214 height 24
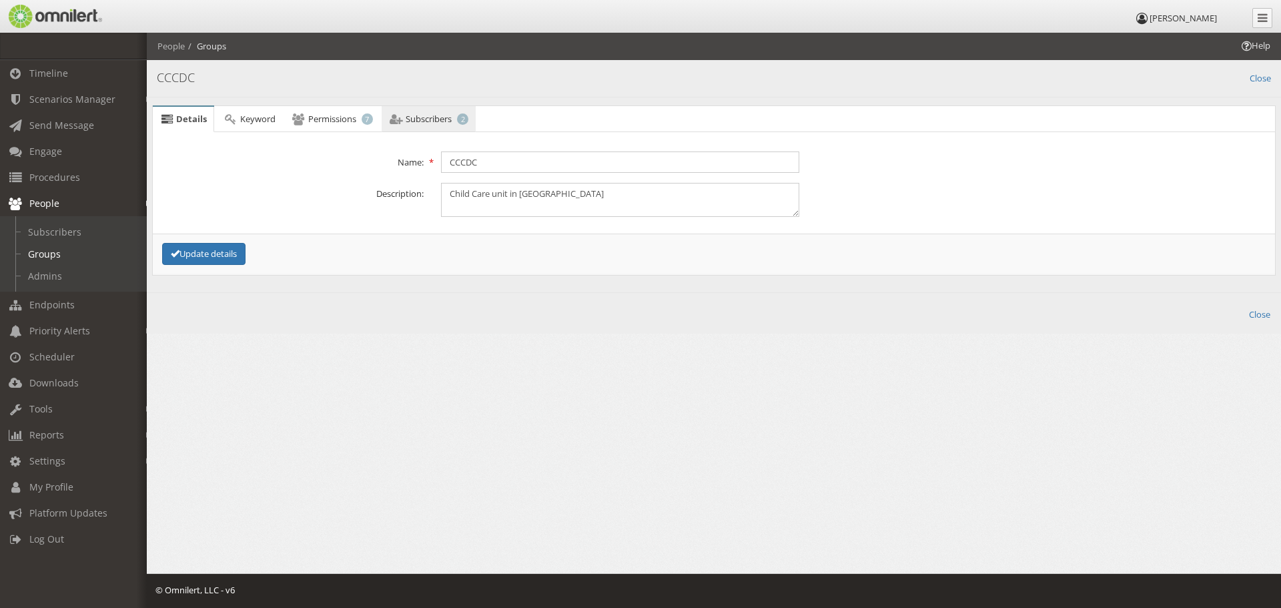
click at [424, 123] on span "Subscribers" at bounding box center [429, 119] width 46 height 12
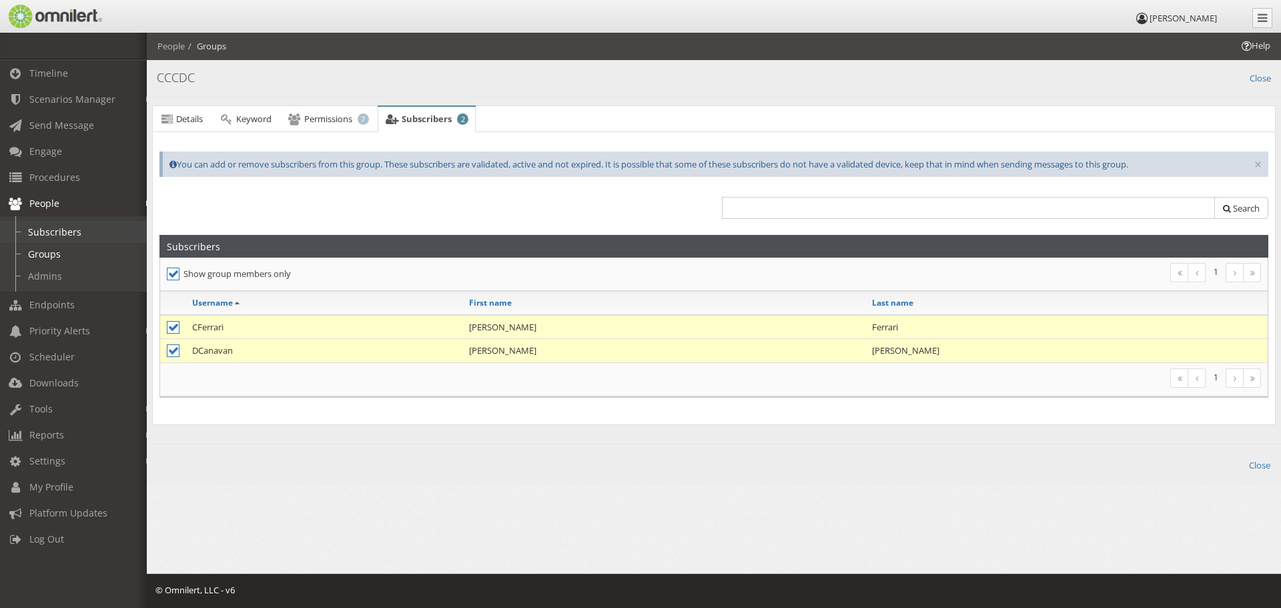
click at [49, 227] on link "Subscribers" at bounding box center [79, 232] width 159 height 22
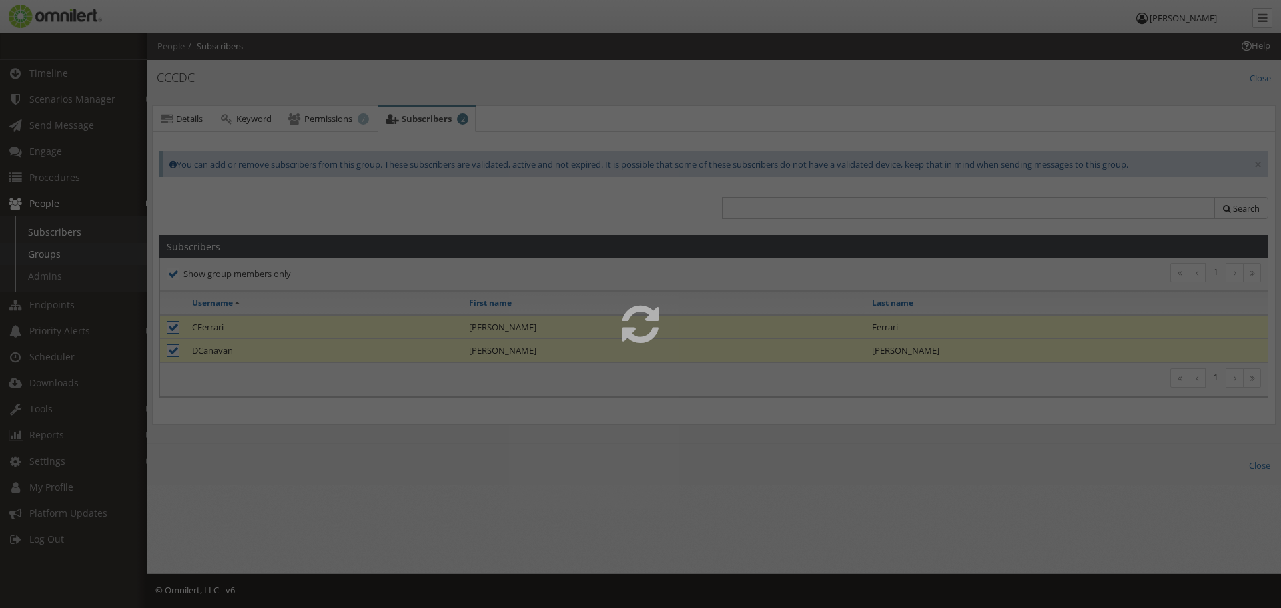
select select
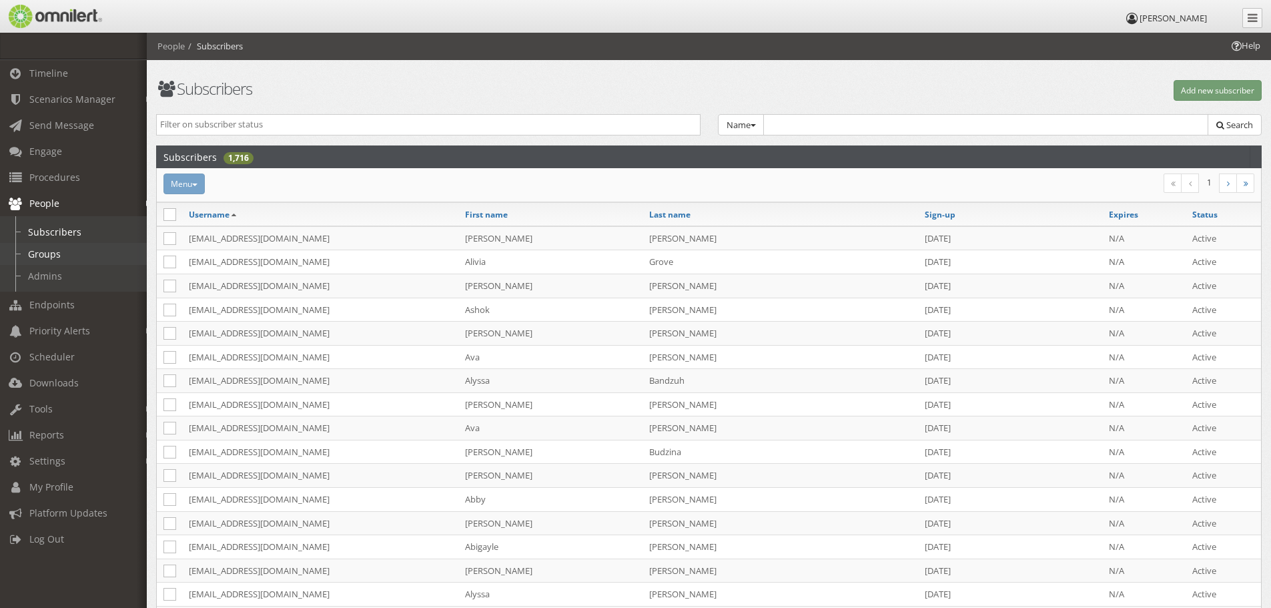
click at [47, 254] on link "Groups" at bounding box center [79, 254] width 159 height 22
select select
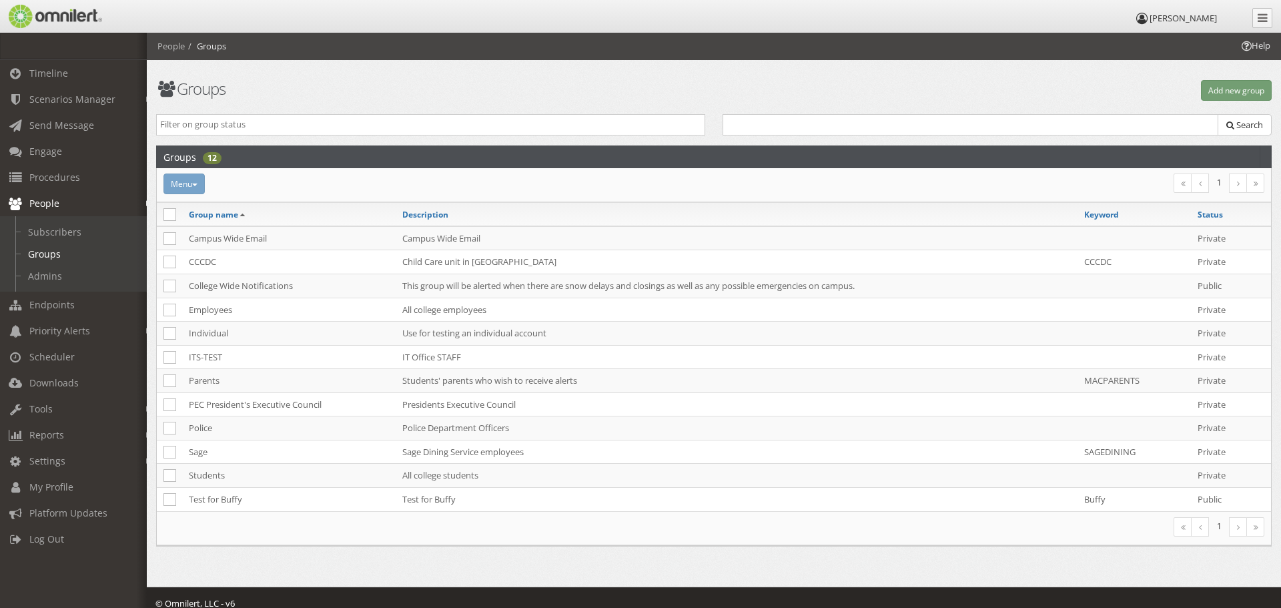
click at [516, 95] on h1 "Groups" at bounding box center [430, 88] width 549 height 17
click at [544, 86] on h1 "Groups" at bounding box center [430, 88] width 549 height 17
click at [479, 80] on h1 "Groups" at bounding box center [430, 88] width 549 height 17
click at [555, 73] on div "Groups Add new group Public Private Search Groups 12 Menu Make private Make pub…" at bounding box center [714, 303] width 1135 height 541
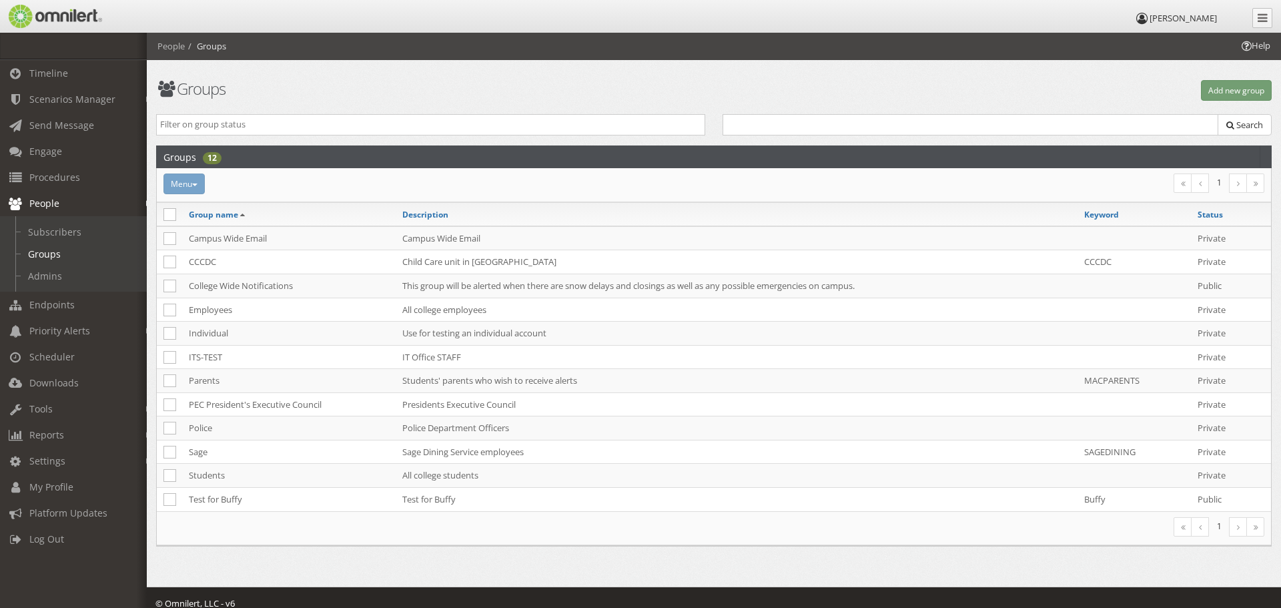
click at [491, 77] on div "Groups Add new group Public Private Search Groups 12 Menu Make private Make pub…" at bounding box center [714, 303] width 1135 height 541
click at [67, 68] on link "Timeline" at bounding box center [79, 73] width 159 height 26
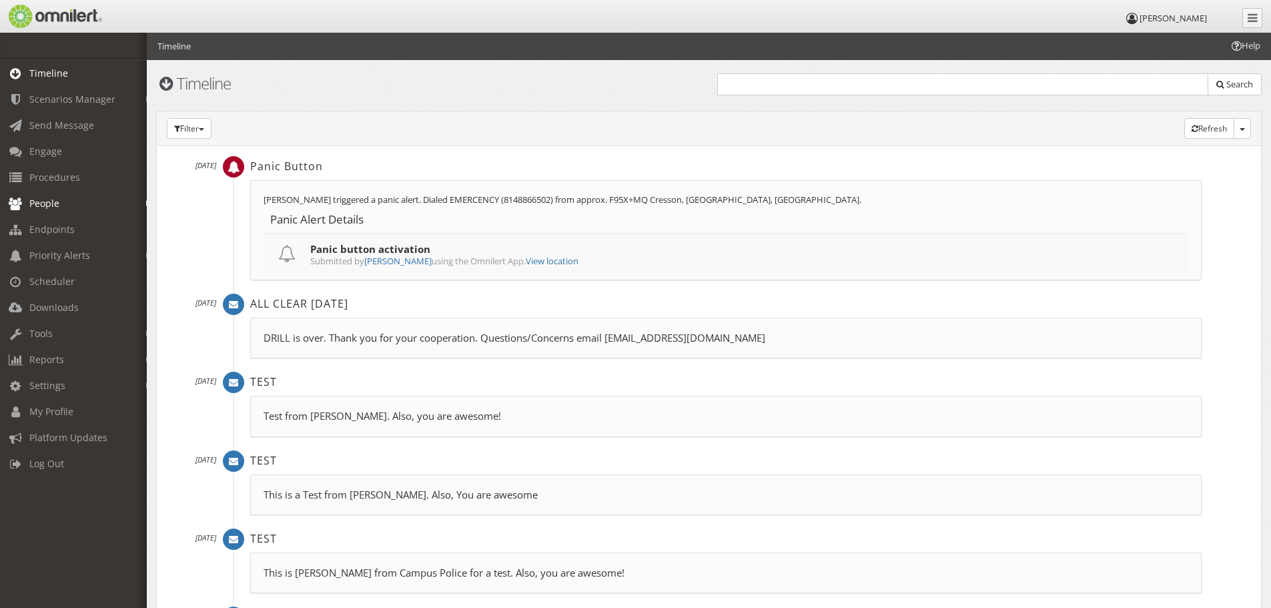
click at [47, 202] on span "People" at bounding box center [44, 203] width 30 height 13
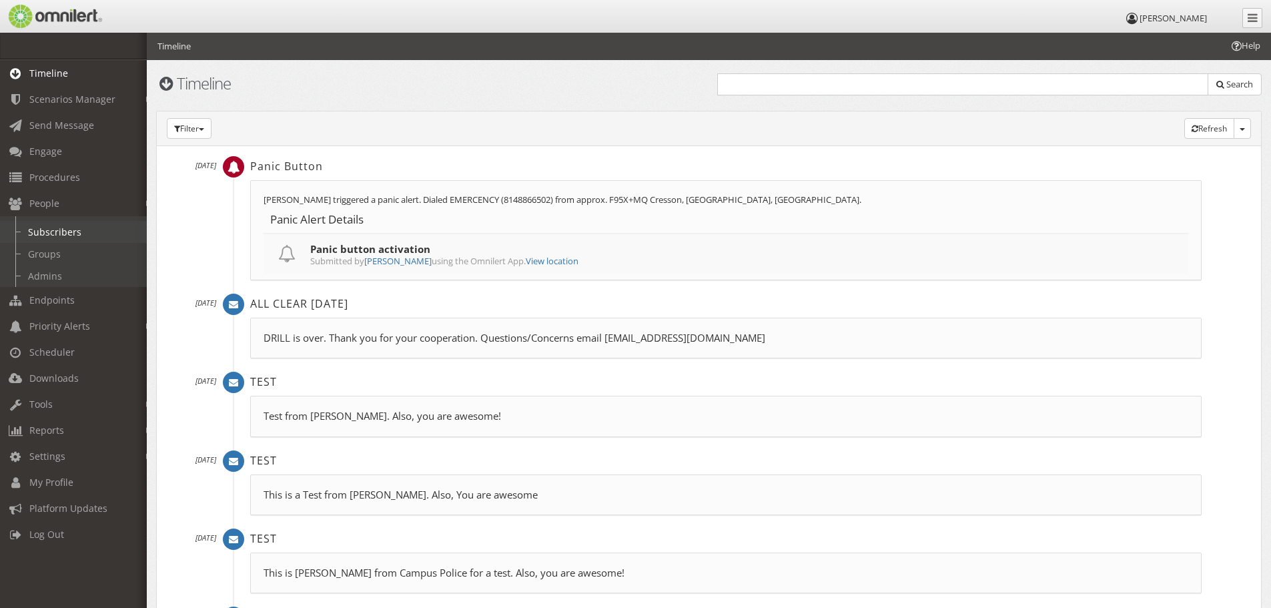
click at [47, 234] on link "Subscribers" at bounding box center [79, 232] width 159 height 22
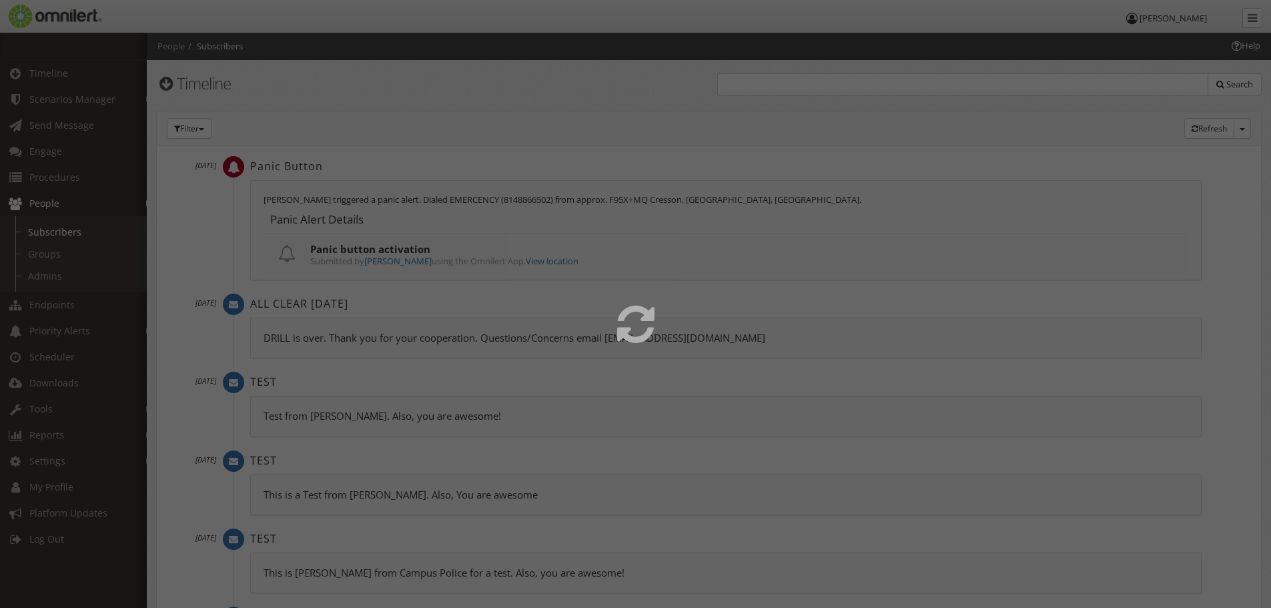
select select
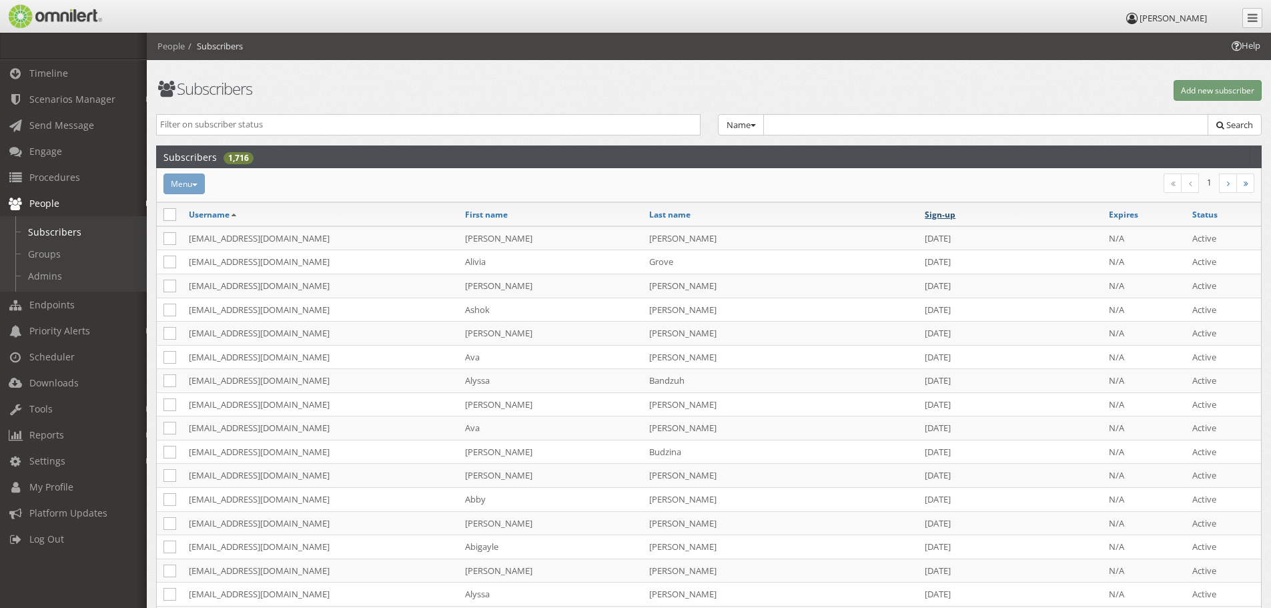
click at [932, 209] on link "Sign-up" at bounding box center [940, 214] width 31 height 11
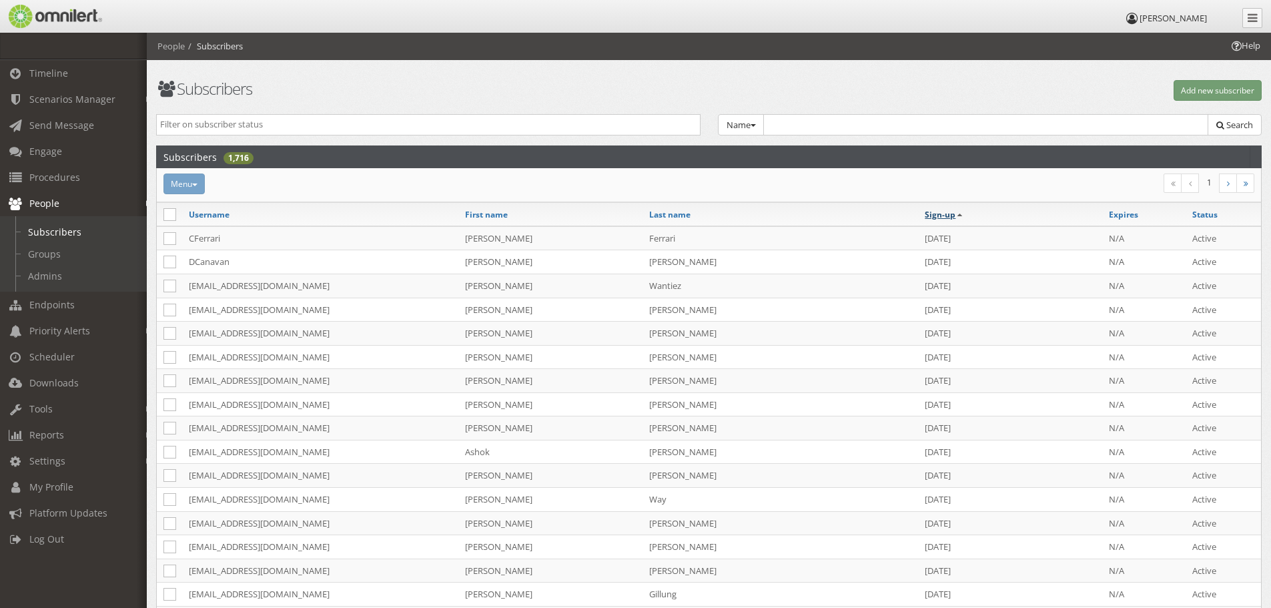
click at [941, 218] on link "Sign-up" at bounding box center [940, 214] width 31 height 11
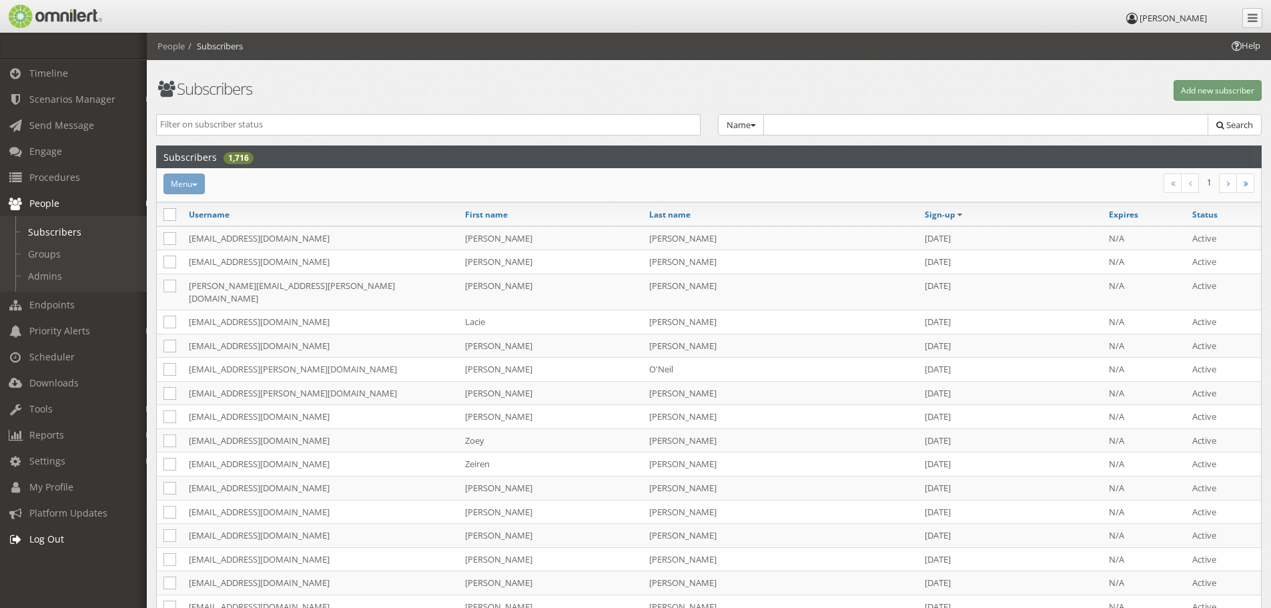
click at [43, 535] on span "Log Out" at bounding box center [46, 539] width 35 height 13
